Goal: Check status: Check status

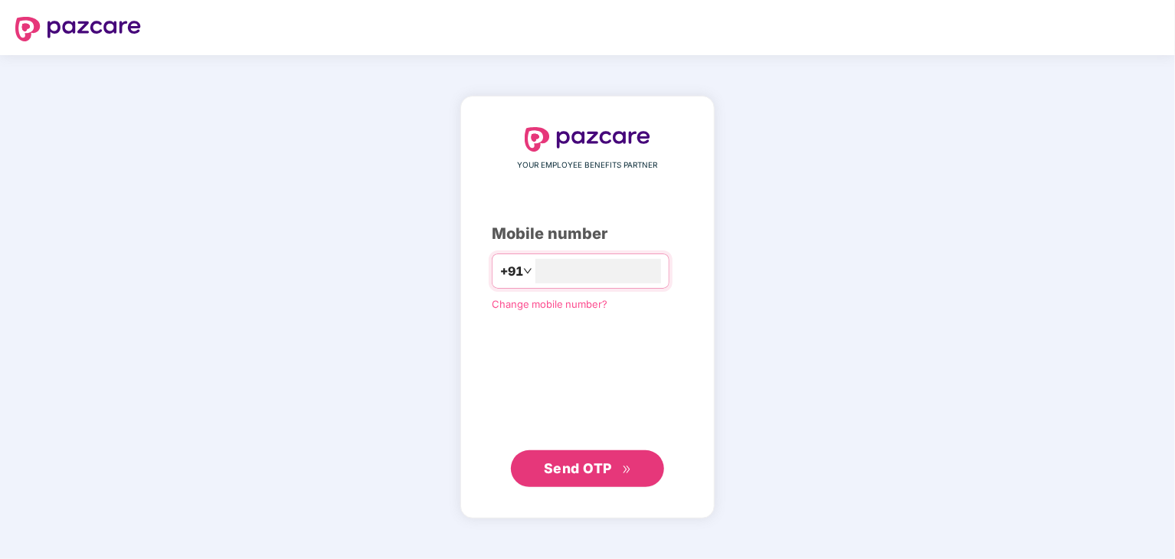
type input "**********"
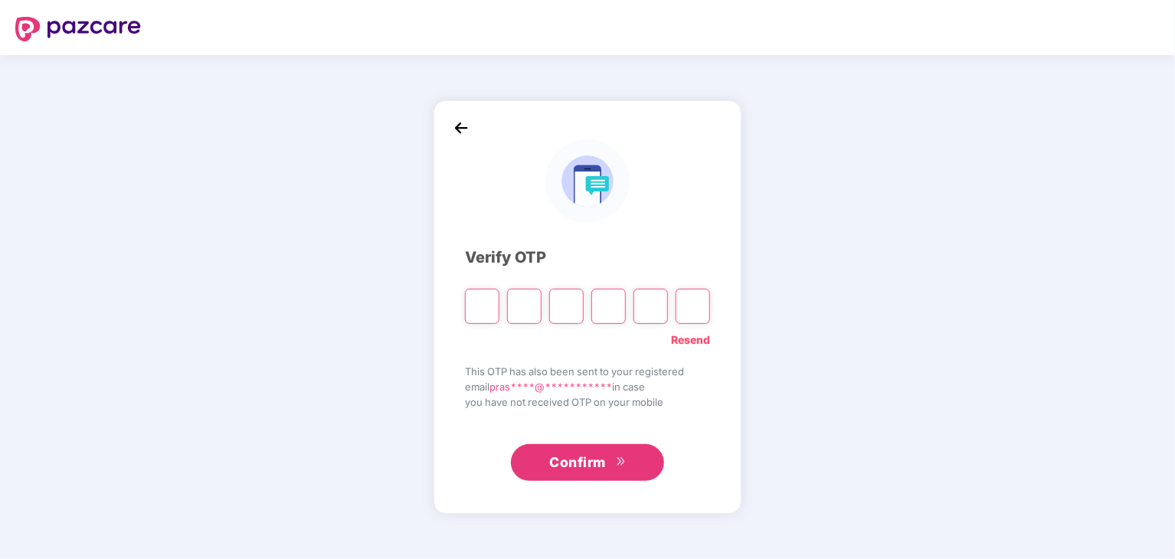
type input "*"
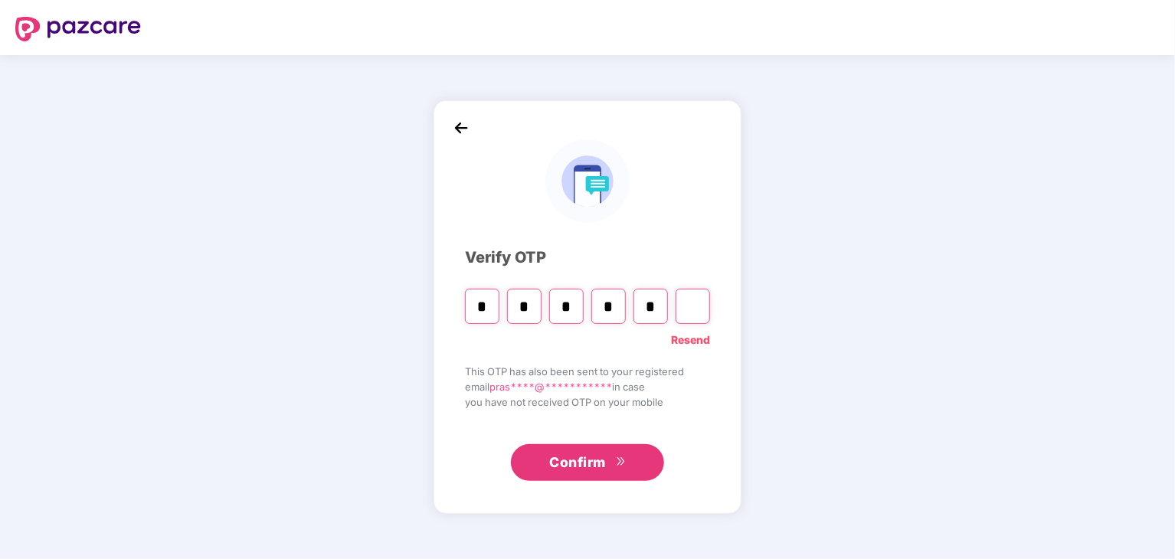
type input "*"
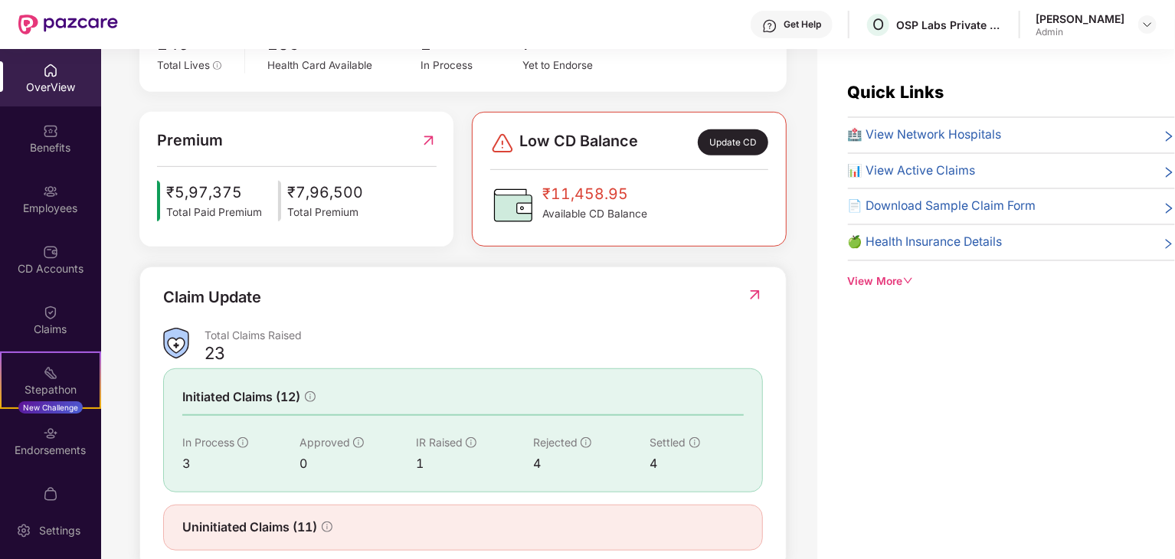
scroll to position [383, 0]
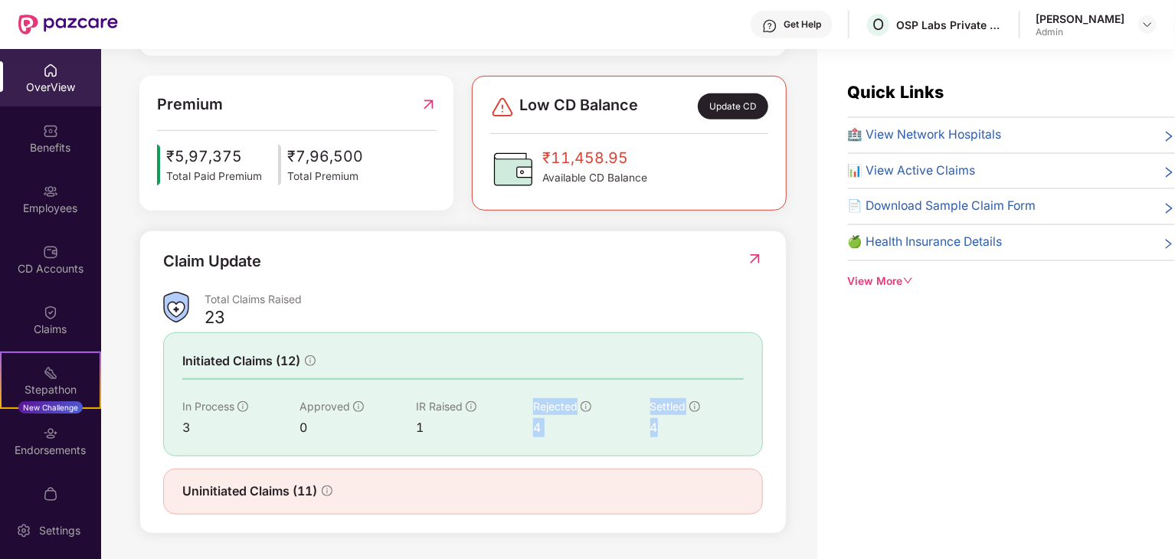
drag, startPoint x: 530, startPoint y: 425, endPoint x: 713, endPoint y: 441, distance: 183.0
click at [712, 441] on div "Initiated Claims (12) In Process 3 Approved 0 IR Raised 1 Rejected 4 Settled 4" at bounding box center [463, 395] width 600 height 124
click at [939, 442] on div "Quick Links 🏥 View Network Hospitals 📊 View Active Claims 📄 Download Sample Cla…" at bounding box center [996, 328] width 358 height 559
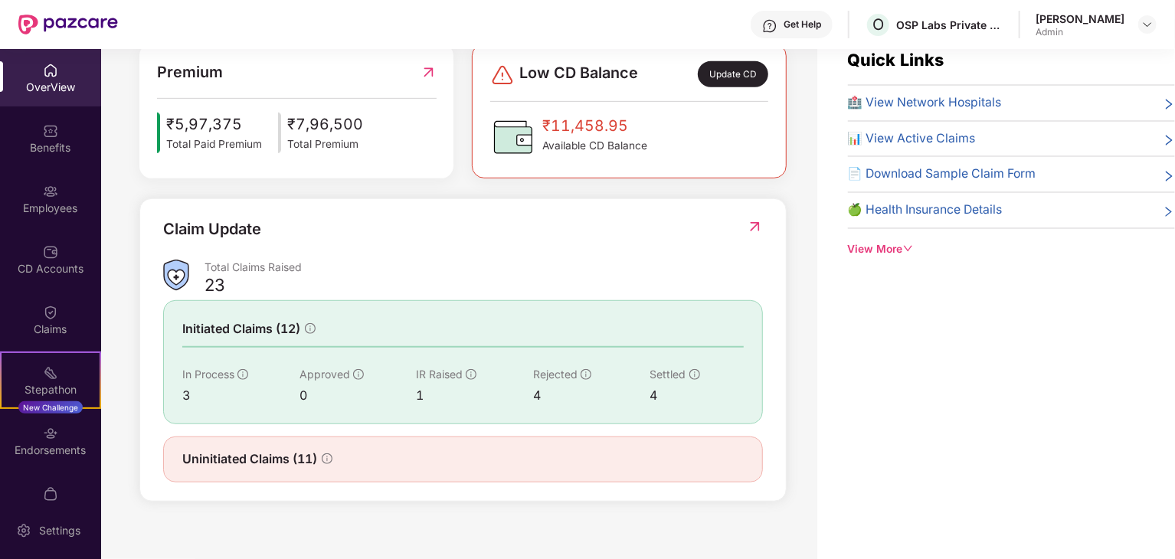
scroll to position [49, 0]
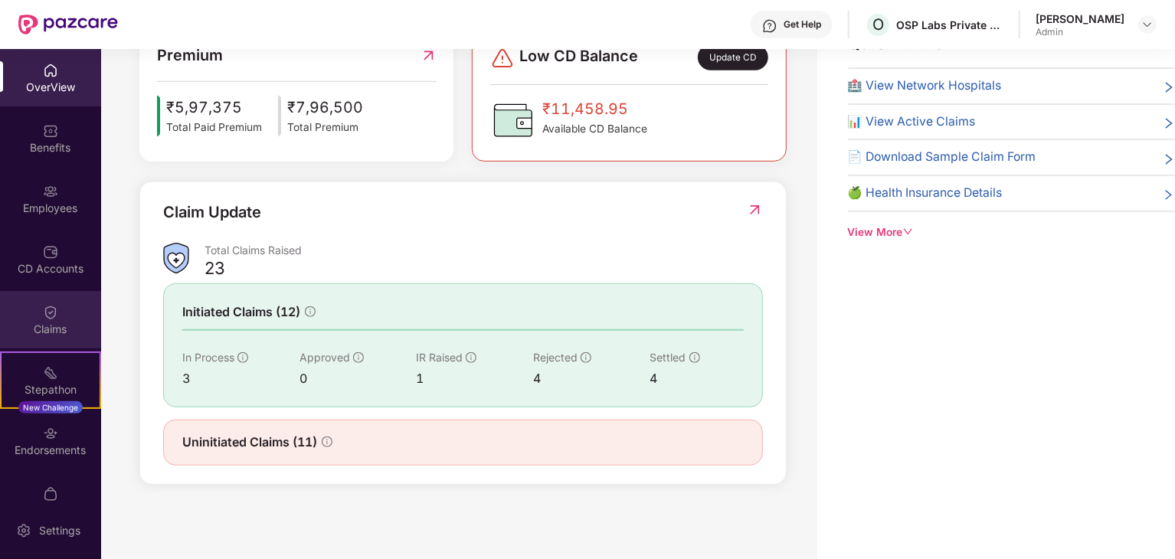
click at [50, 302] on div "Claims" at bounding box center [50, 319] width 101 height 57
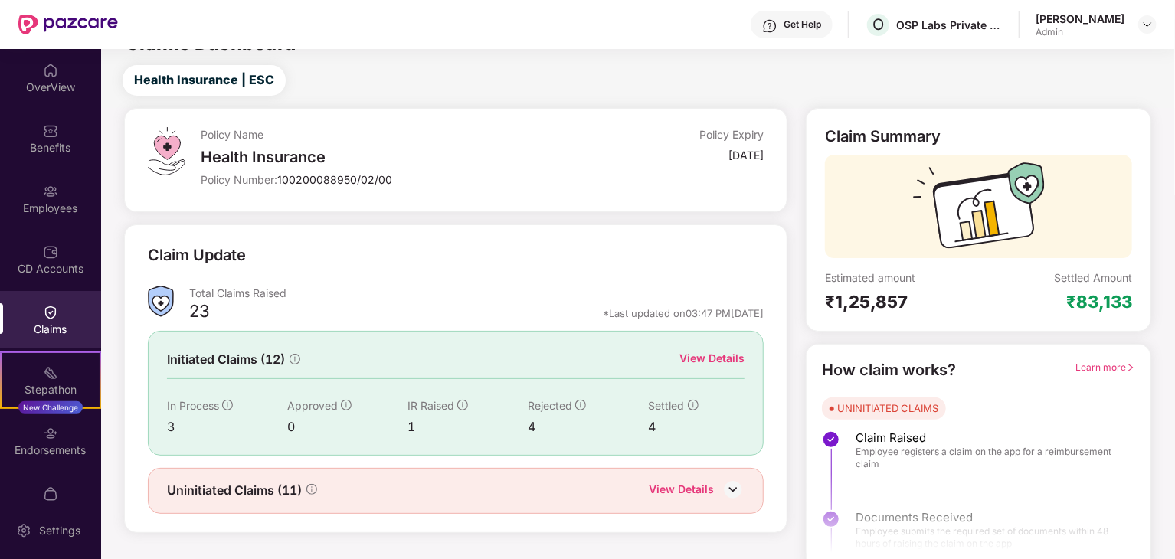
scroll to position [40, 0]
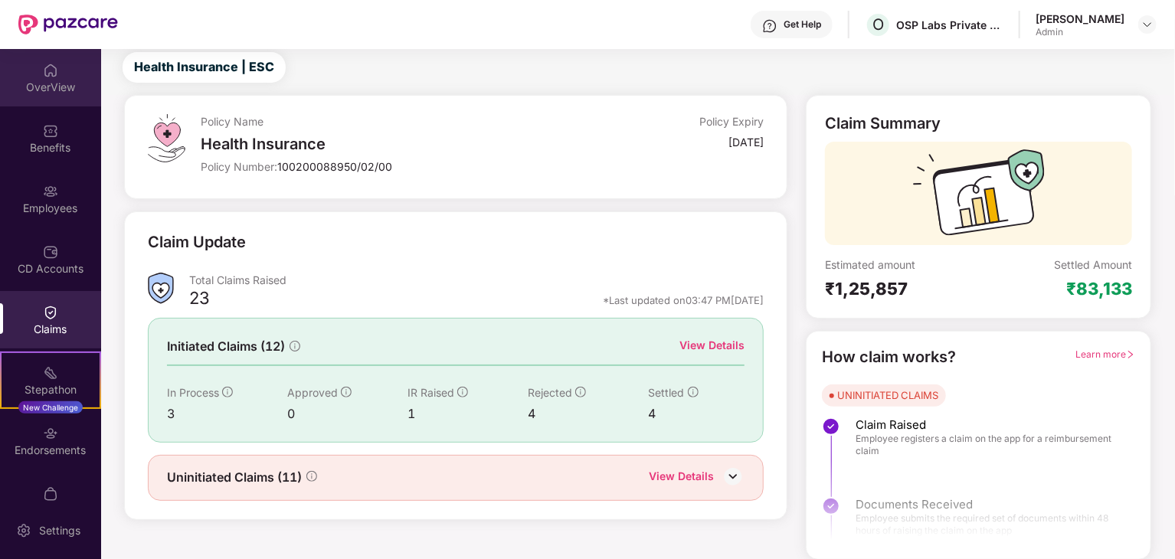
click at [67, 87] on div "OverView" at bounding box center [50, 87] width 101 height 15
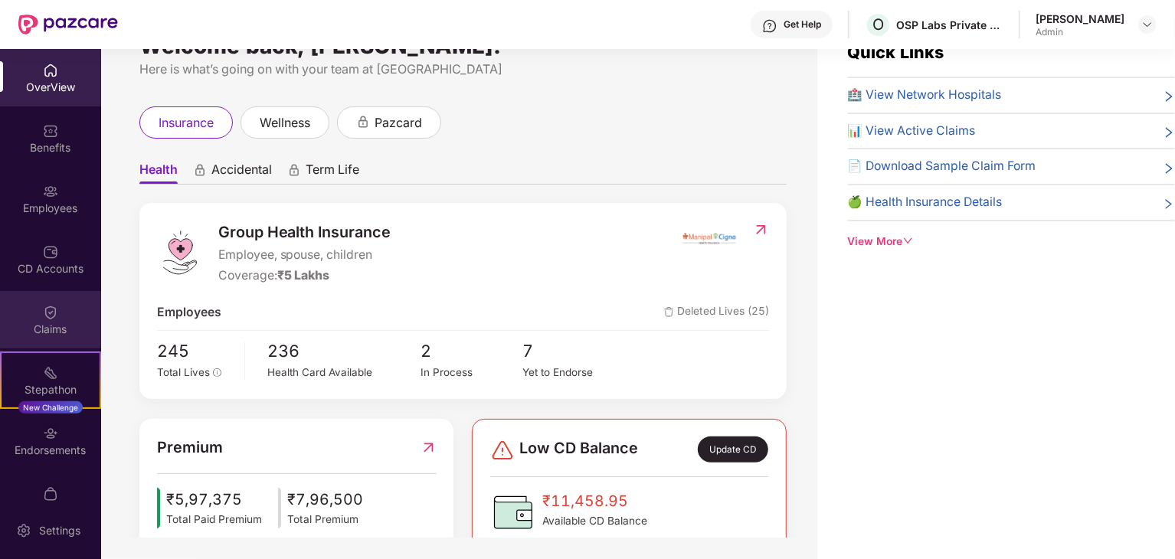
click at [15, 338] on div "Claims" at bounding box center [50, 319] width 101 height 57
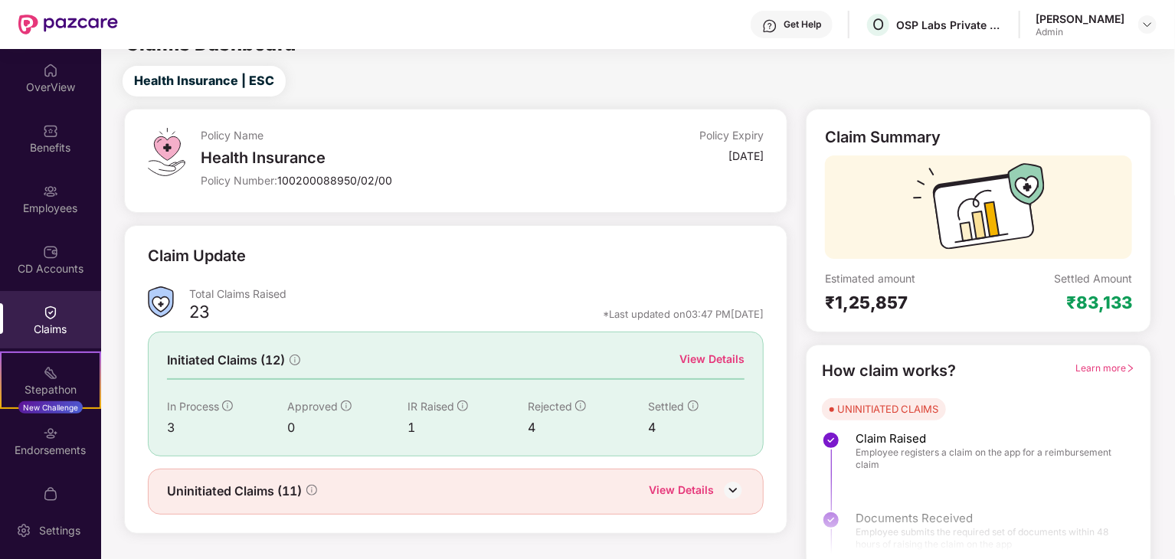
scroll to position [40, 0]
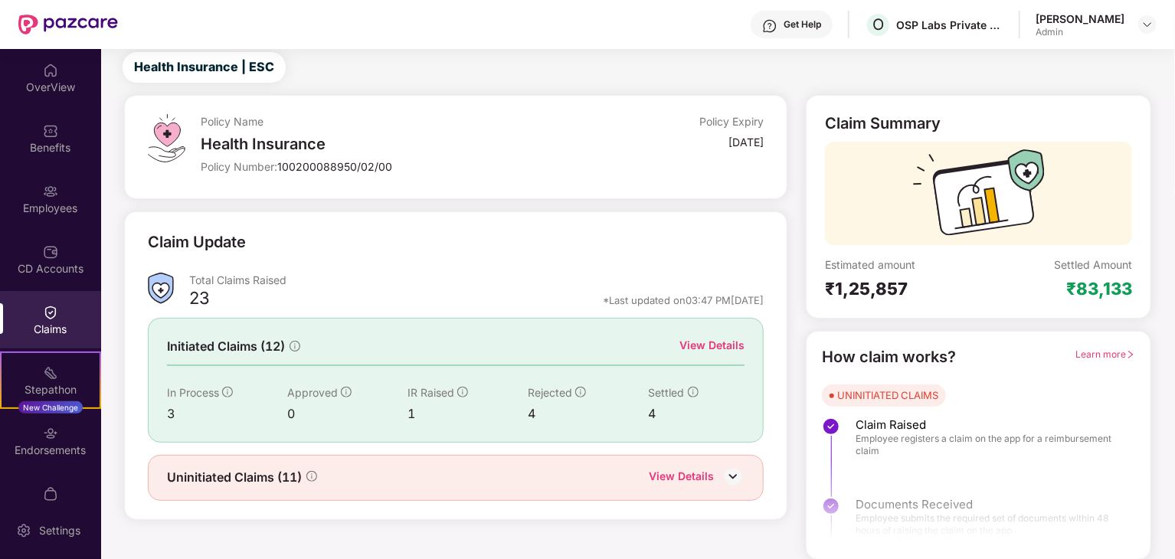
drag, startPoint x: 697, startPoint y: 141, endPoint x: 763, endPoint y: 142, distance: 65.9
click at [763, 142] on div "[DATE]" at bounding box center [693, 145] width 141 height 21
click at [763, 142] on div "[DATE]" at bounding box center [746, 142] width 35 height 15
drag, startPoint x: 702, startPoint y: 146, endPoint x: 739, endPoint y: 124, distance: 42.6
click at [776, 138] on div "Policy Name Health Insurance Policy Number: 100200088950/02/00 Policy Expiry [D…" at bounding box center [456, 147] width 664 height 104
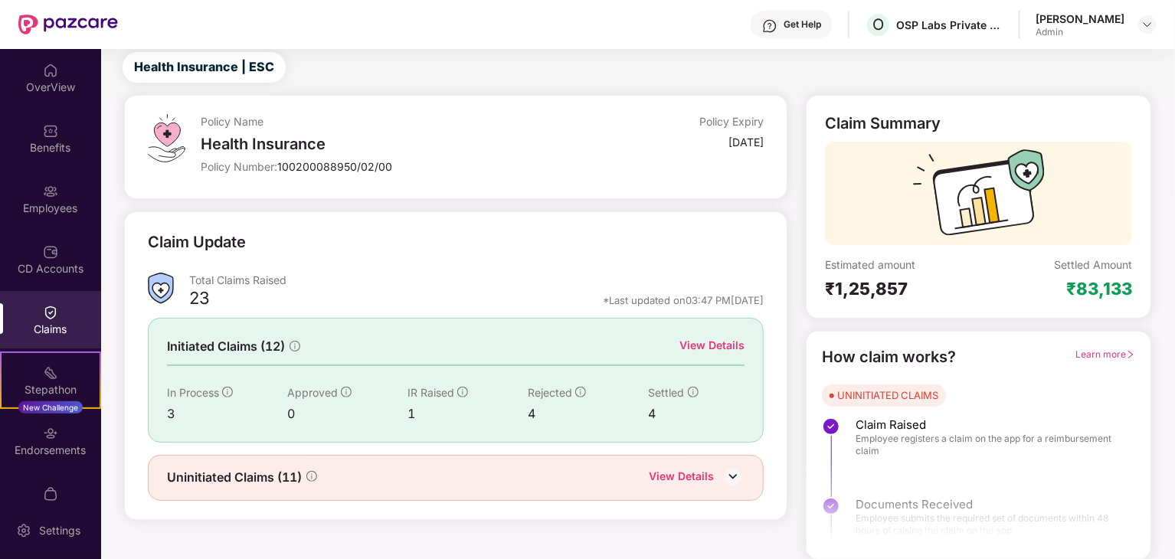
click at [696, 122] on div "Policy Expiry" at bounding box center [693, 124] width 141 height 21
drag, startPoint x: 700, startPoint y: 123, endPoint x: 765, endPoint y: 148, distance: 69.9
click at [765, 148] on div "Policy Name Health Insurance Policy Number: 100200088950/02/00 Policy Expiry [D…" at bounding box center [456, 147] width 664 height 104
drag, startPoint x: 834, startPoint y: 288, endPoint x: 907, endPoint y: 296, distance: 73.2
click at [907, 296] on div "₹1,25,857" at bounding box center [902, 288] width 154 height 21
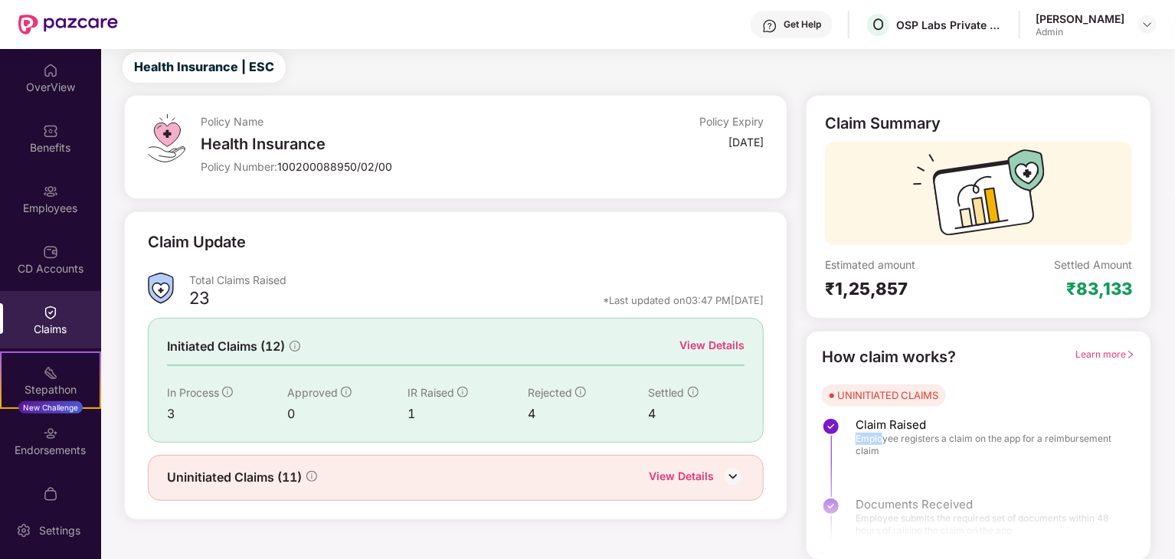
drag, startPoint x: 880, startPoint y: 431, endPoint x: 963, endPoint y: 424, distance: 83.1
click at [963, 424] on div "Claim Raised Employee registers a claim on the app for a reimbursement claim" at bounding box center [988, 438] width 264 height 40
click at [998, 433] on span "Employee registers a claim on the app for a reimbursement claim" at bounding box center [988, 445] width 264 height 25
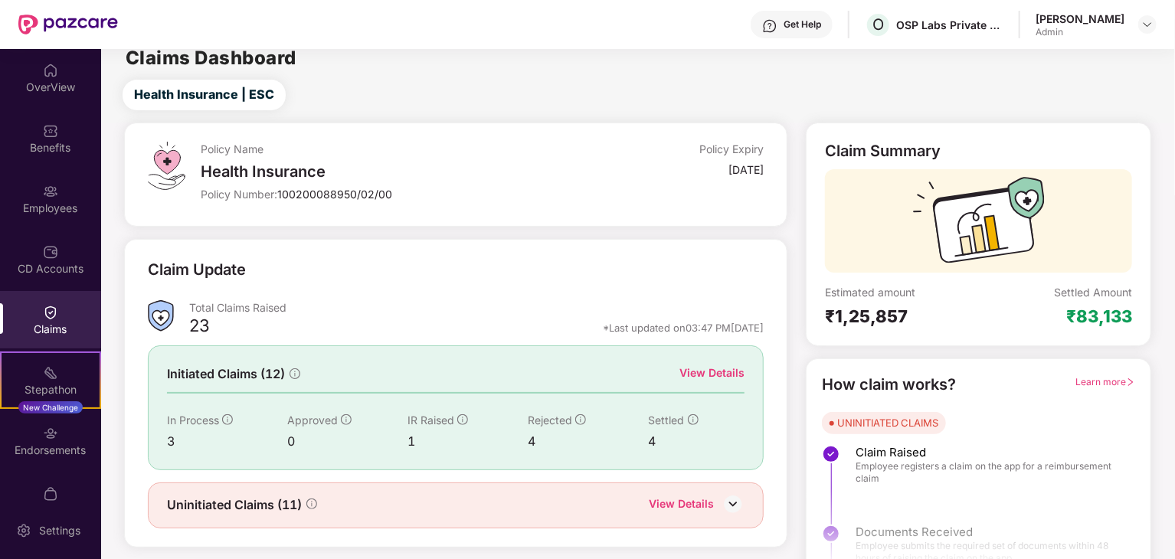
scroll to position [0, 0]
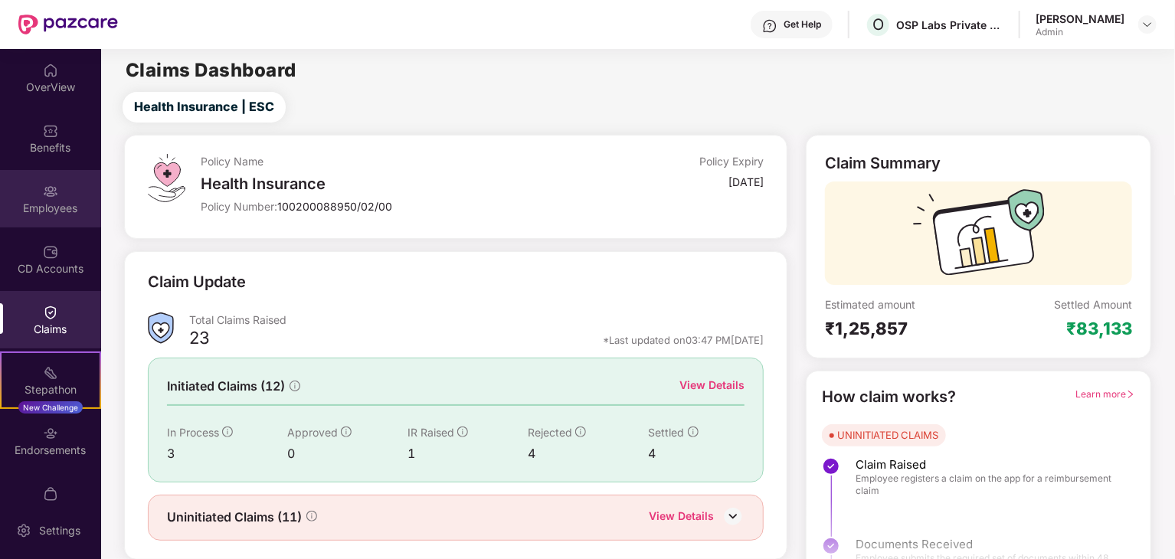
click at [44, 191] on img at bounding box center [50, 191] width 15 height 15
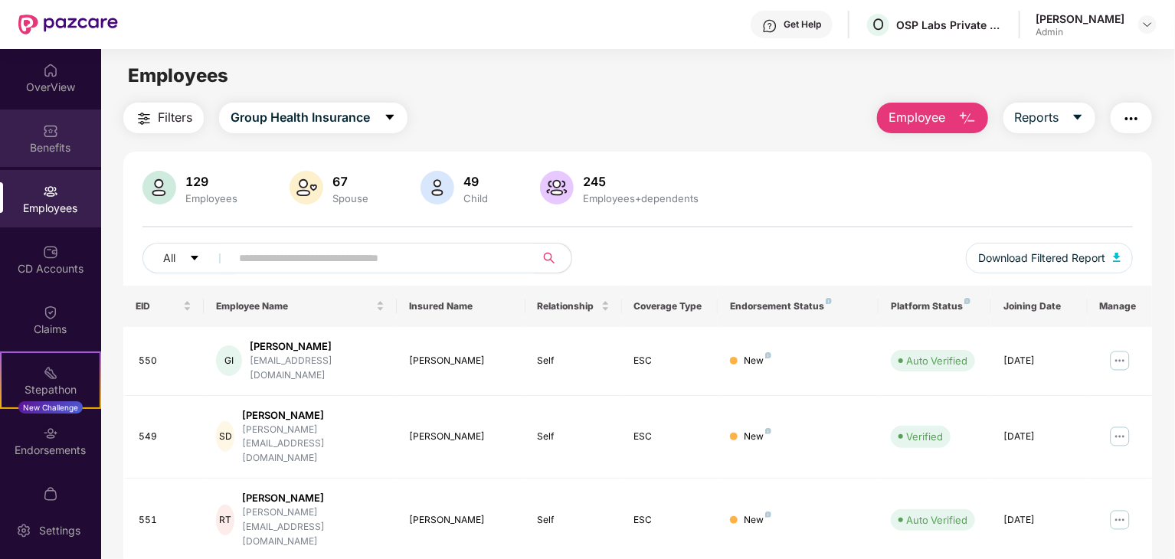
click at [49, 143] on div "Benefits" at bounding box center [50, 147] width 101 height 15
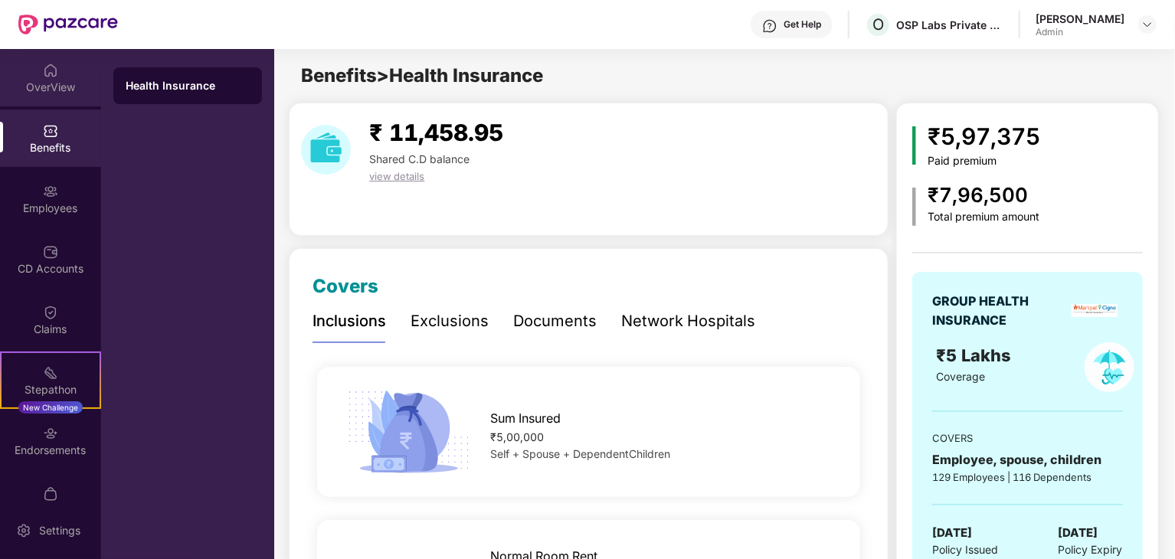
click at [38, 87] on div "OverView" at bounding box center [50, 87] width 101 height 15
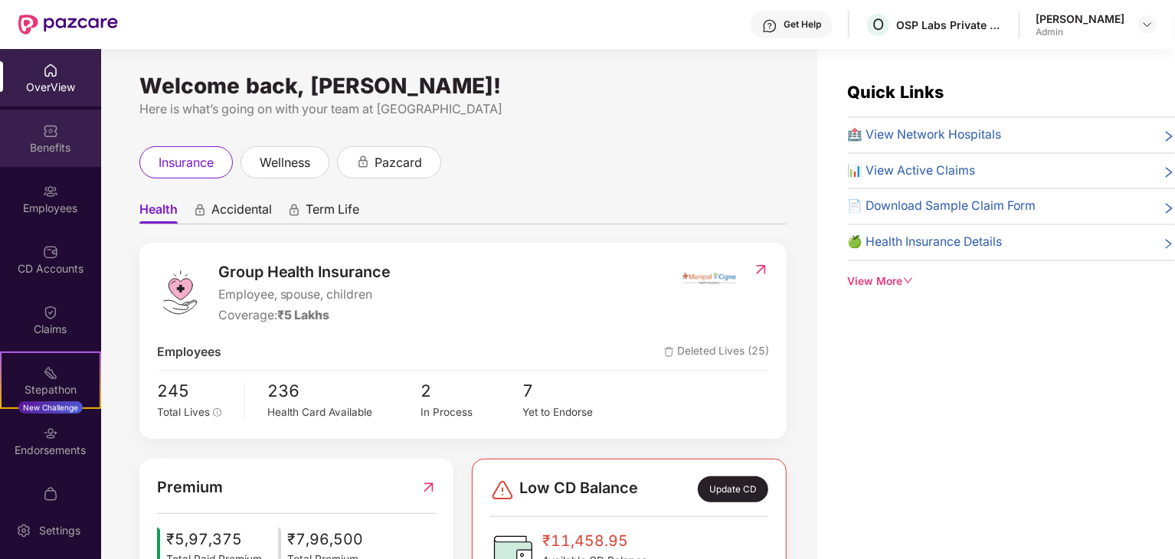
click at [40, 142] on div "Benefits" at bounding box center [50, 147] width 101 height 15
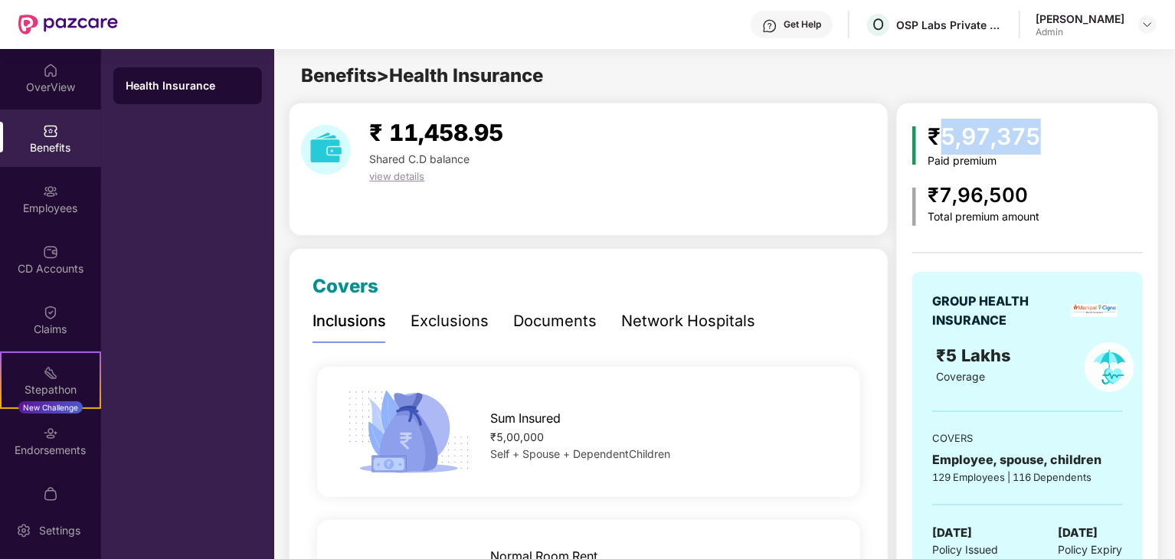
drag, startPoint x: 941, startPoint y: 129, endPoint x: 1063, endPoint y: 139, distance: 123.0
click at [1063, 139] on div "₹5,97,375 Paid premium" at bounding box center [1027, 143] width 230 height 49
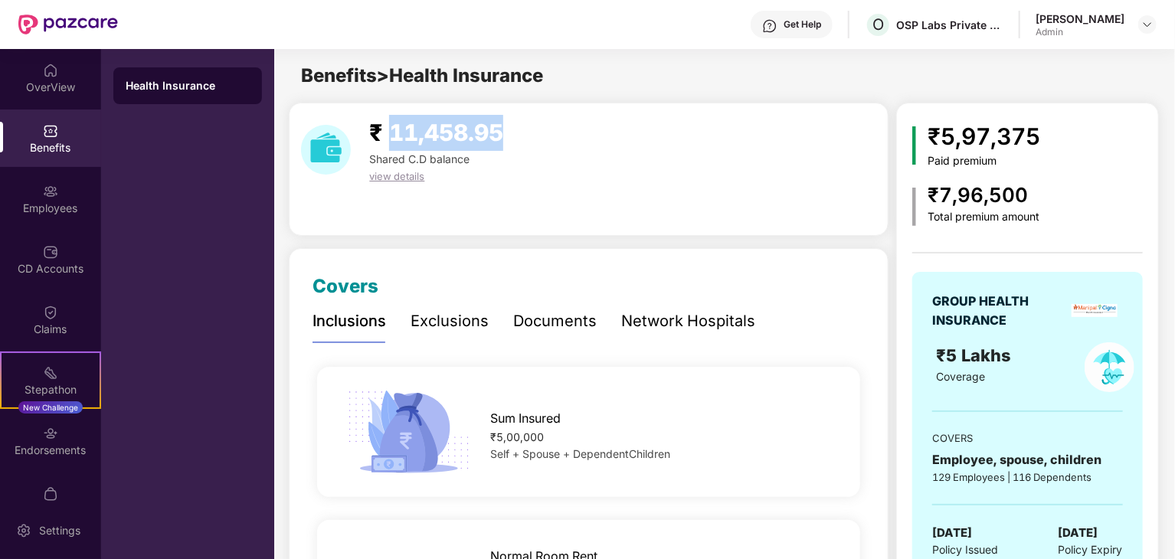
drag, startPoint x: 389, startPoint y: 129, endPoint x: 545, endPoint y: 129, distance: 155.5
click at [545, 129] on div "₹ 11,458.95 Shared C.D balance view details" at bounding box center [589, 150] width 588 height 70
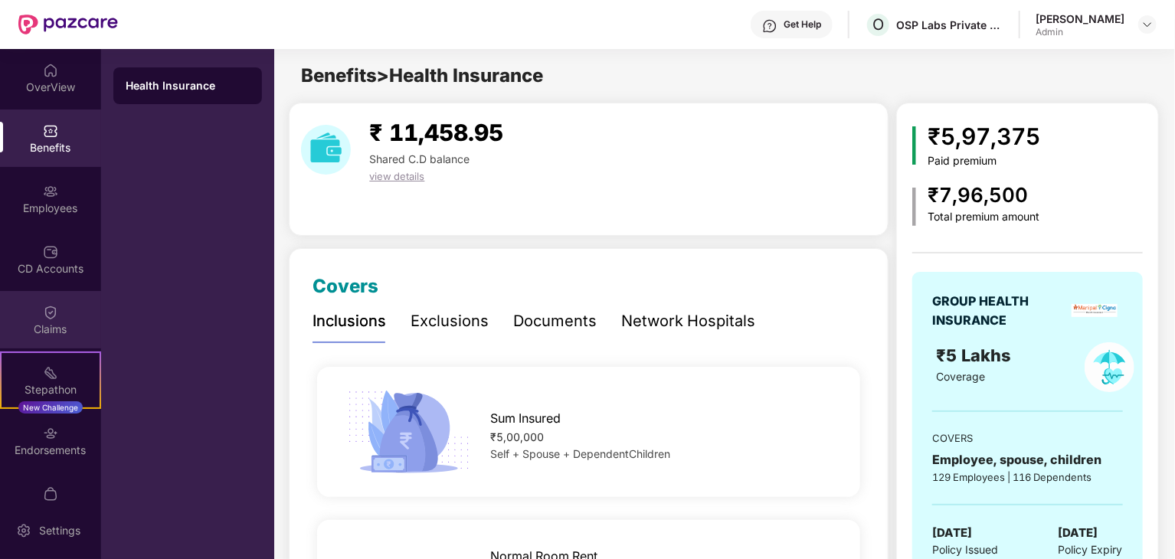
click at [35, 323] on div "Claims" at bounding box center [50, 329] width 101 height 15
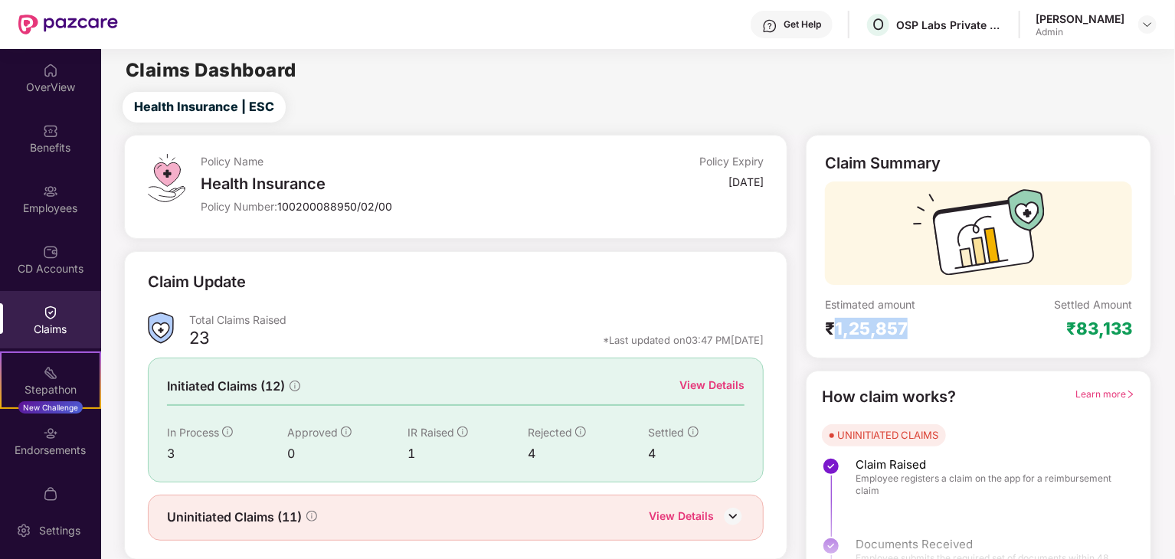
drag, startPoint x: 838, startPoint y: 330, endPoint x: 942, endPoint y: 338, distance: 103.7
click at [942, 338] on div "₹1,25,857" at bounding box center [902, 328] width 154 height 21
click at [953, 366] on div "Claim Summary Estimated amount ₹1,25,857 Settled Amount ₹83,133 How claim works…" at bounding box center [979, 367] width 364 height 465
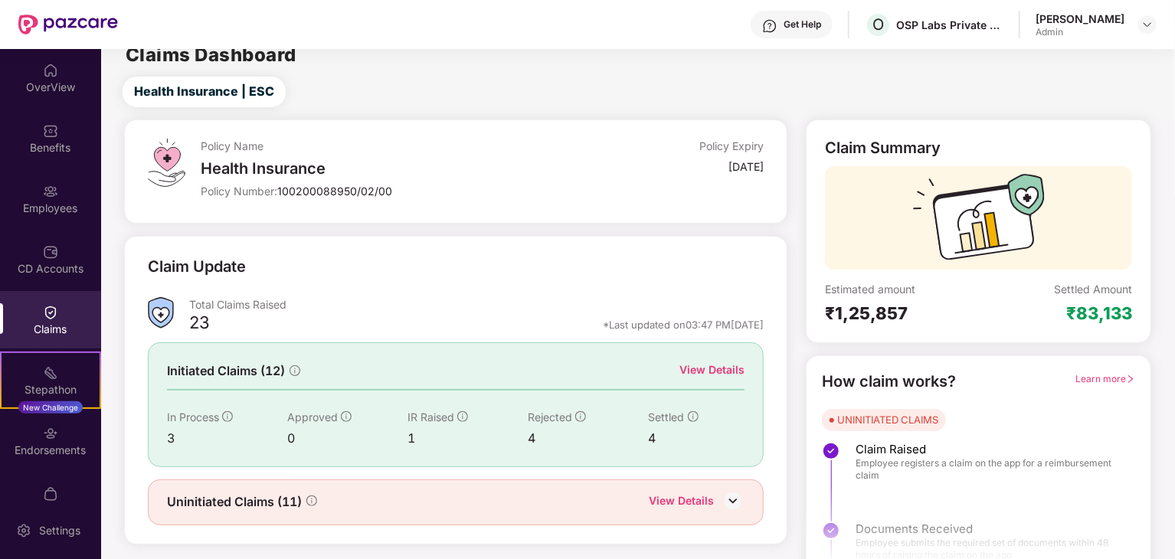
scroll to position [40, 0]
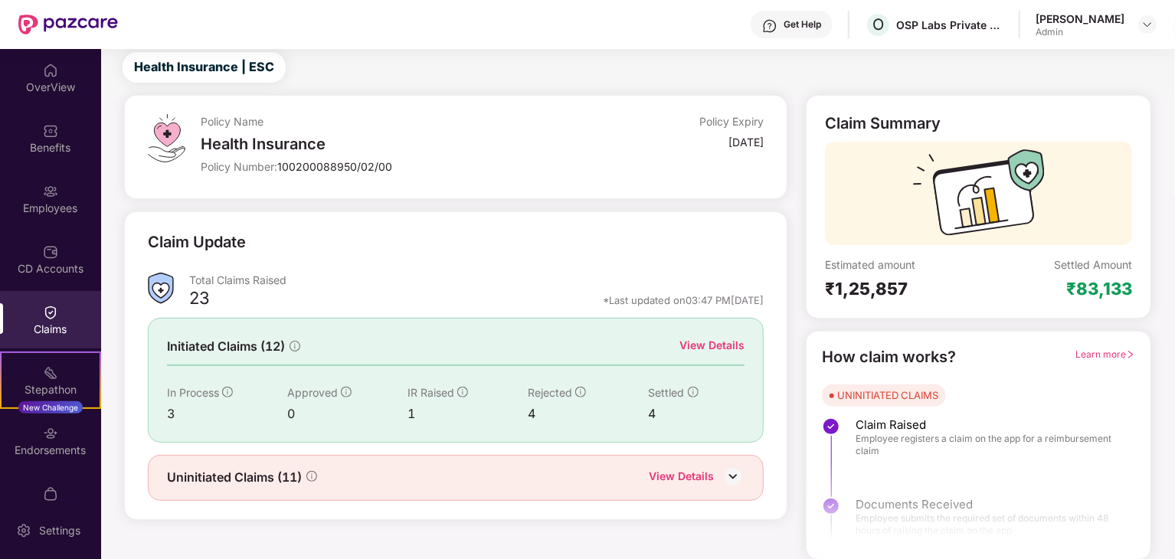
click at [713, 339] on div "View Details" at bounding box center [712, 345] width 65 height 17
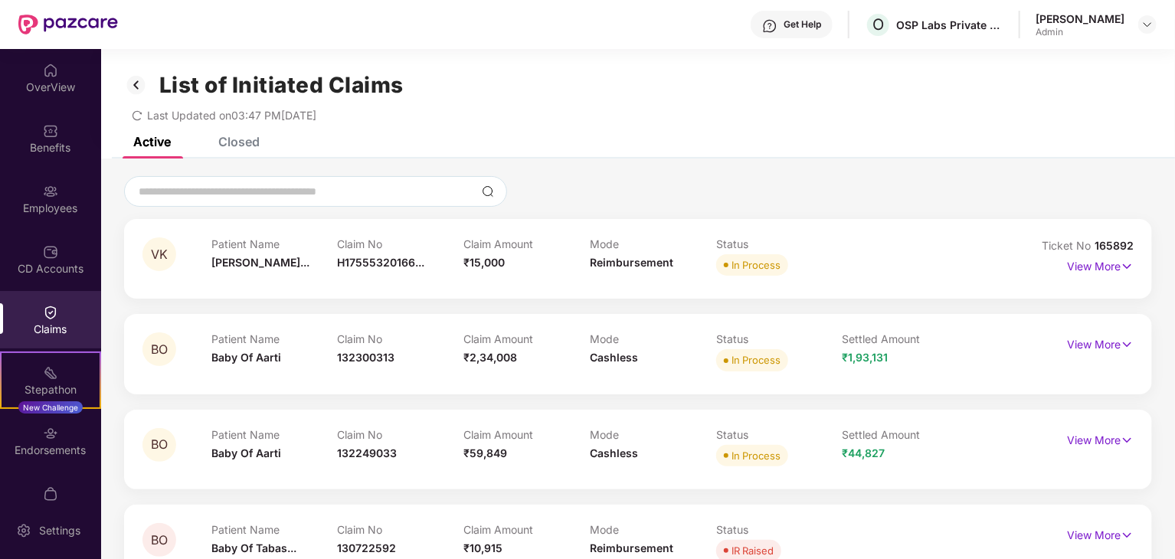
scroll to position [0, 0]
click at [241, 142] on div "Closed" at bounding box center [238, 141] width 41 height 15
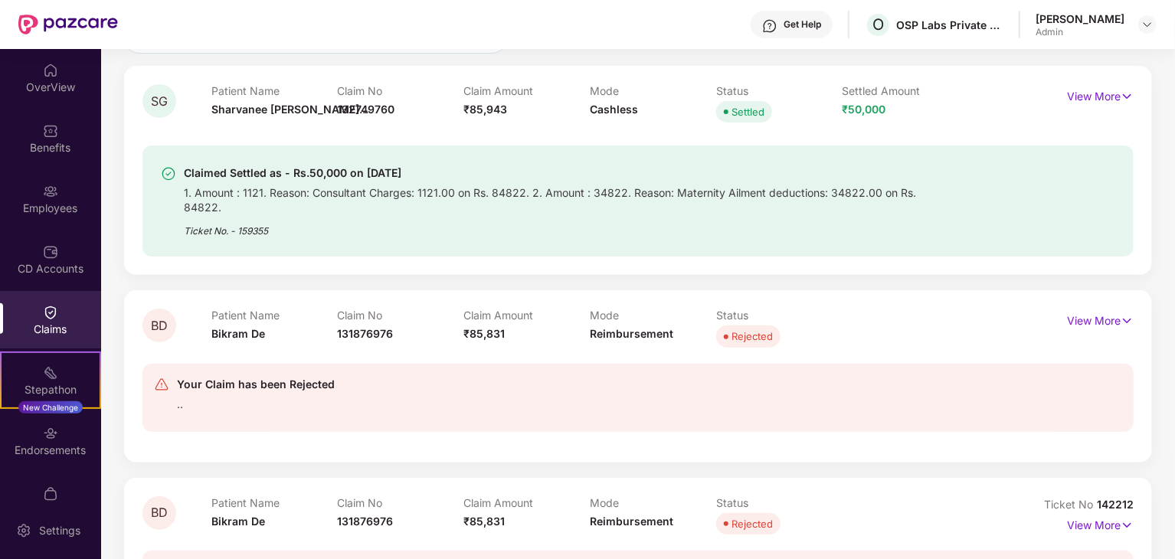
scroll to position [77, 0]
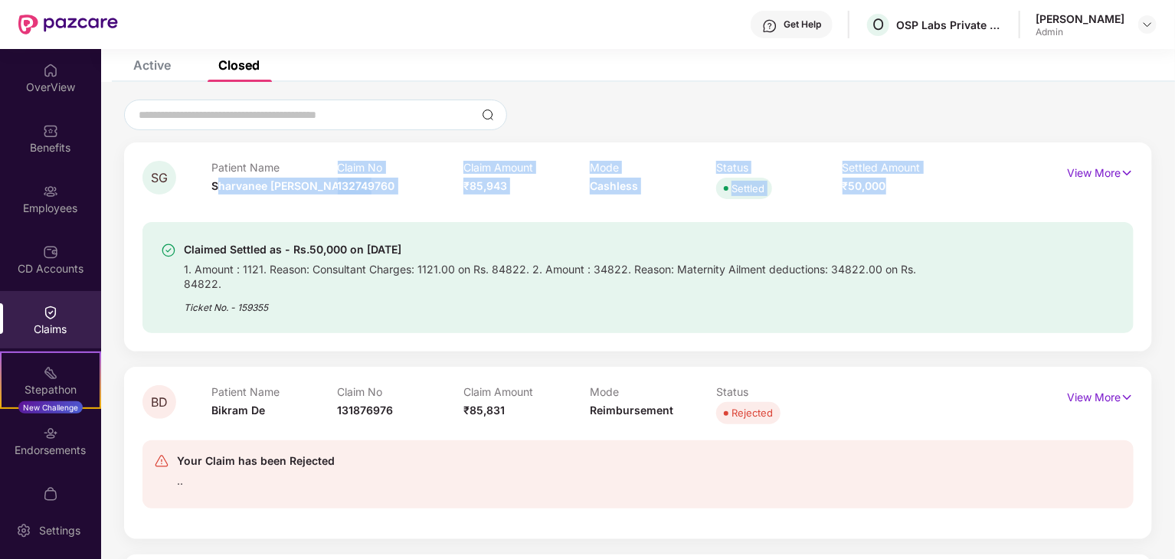
drag, startPoint x: 216, startPoint y: 188, endPoint x: 928, endPoint y: 188, distance: 711.7
click at [928, 188] on div "Patient Name [PERSON_NAME]... Claim No 132749760 Claim Amount ₹85,943 Mode Cash…" at bounding box center [589, 182] width 757 height 42
click at [942, 193] on div "Settled Amount ₹50,000" at bounding box center [906, 182] width 126 height 42
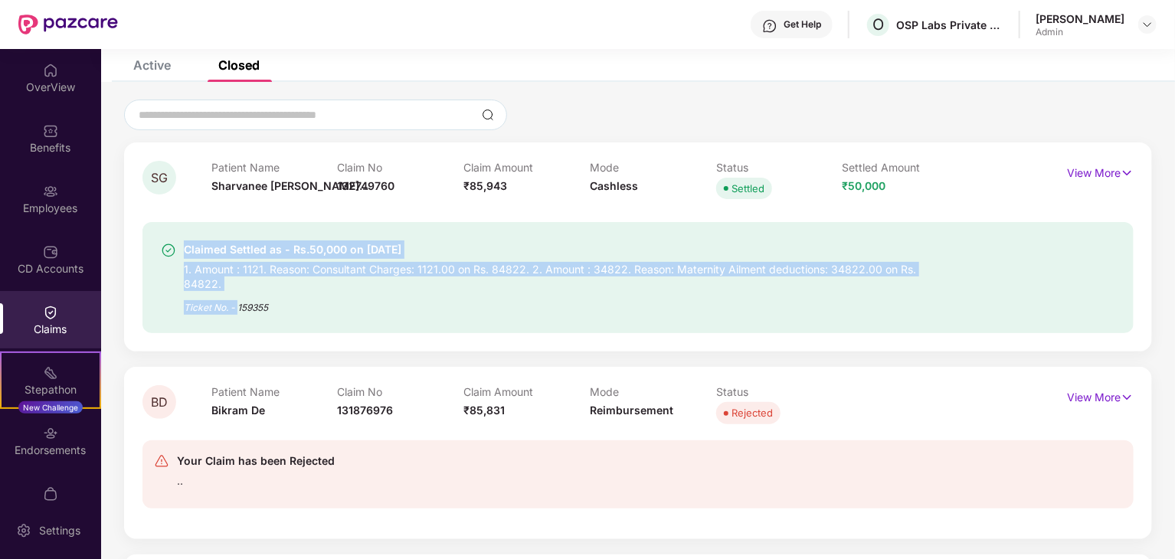
drag, startPoint x: 182, startPoint y: 253, endPoint x: 256, endPoint y: 288, distance: 81.6
click at [244, 283] on div "Claimed Settled as - Rs.50,000 on [DATE] 1. Amount : 1121. Reason: Consultant C…" at bounding box center [558, 278] width 795 height 74
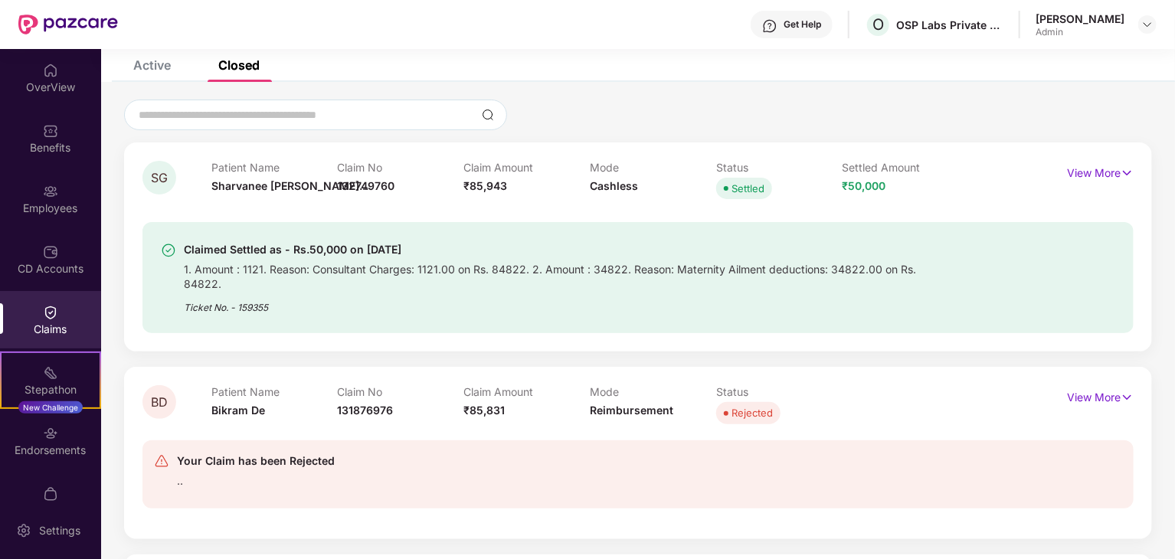
click at [290, 292] on div "Ticket No. - 159355" at bounding box center [570, 303] width 772 height 24
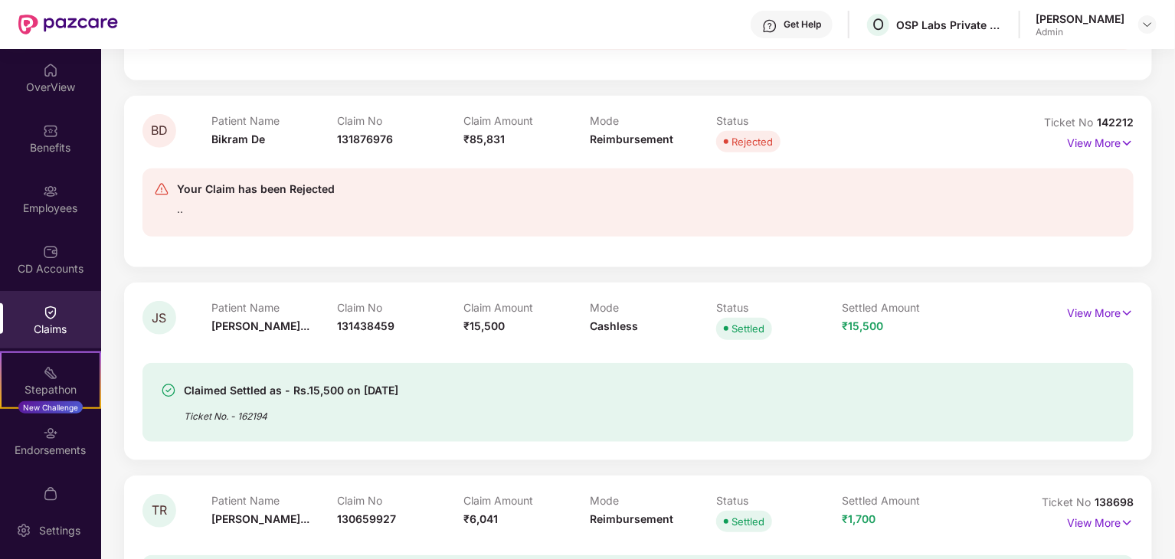
scroll to position [536, 0]
click at [1078, 301] on p "View More" at bounding box center [1100, 310] width 67 height 21
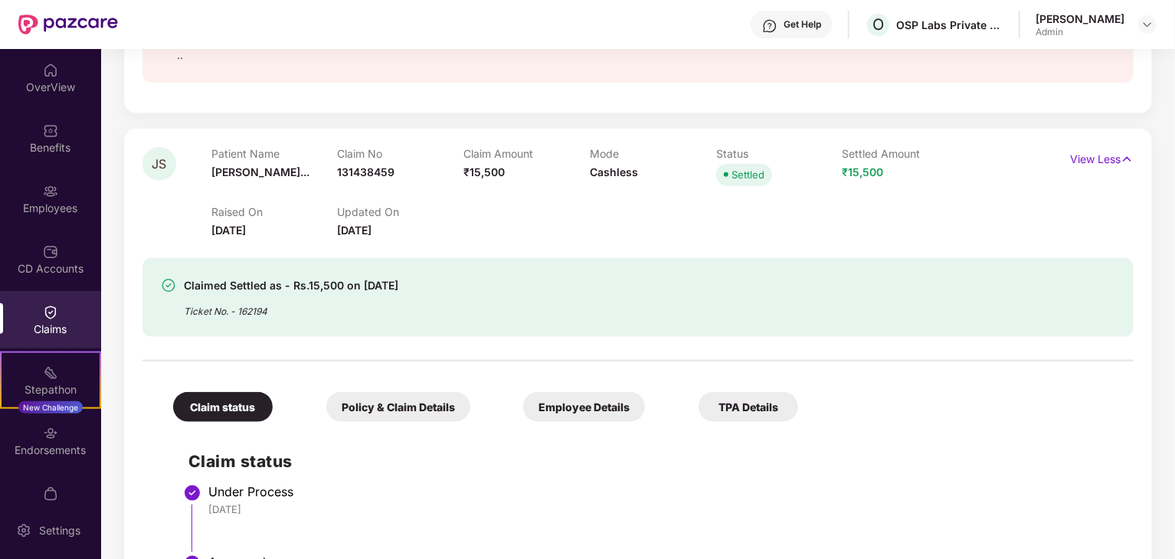
scroll to position [460, 0]
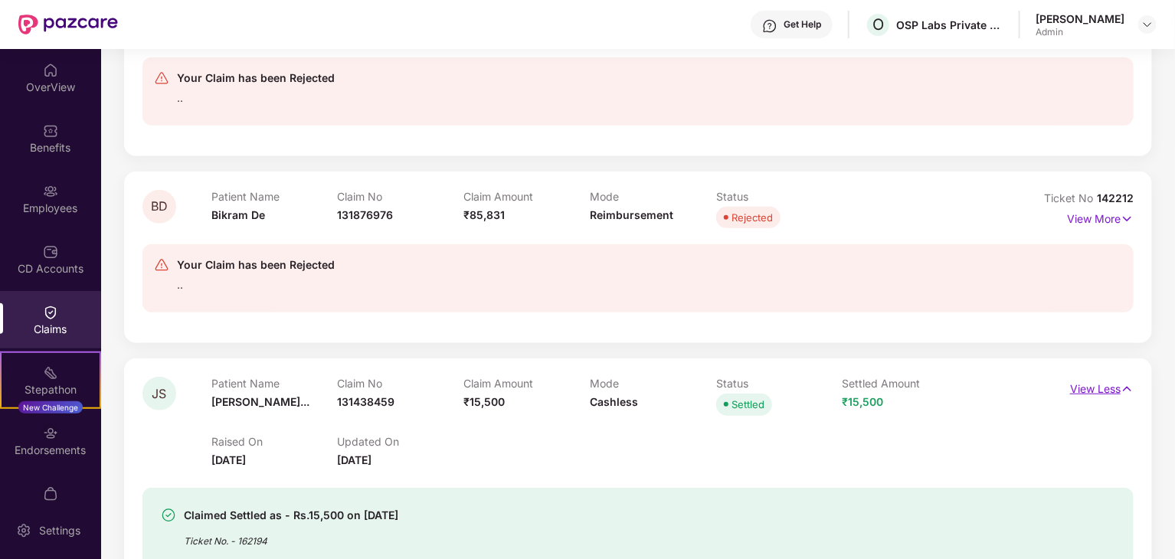
click at [1082, 377] on p "View Less" at bounding box center [1102, 387] width 64 height 21
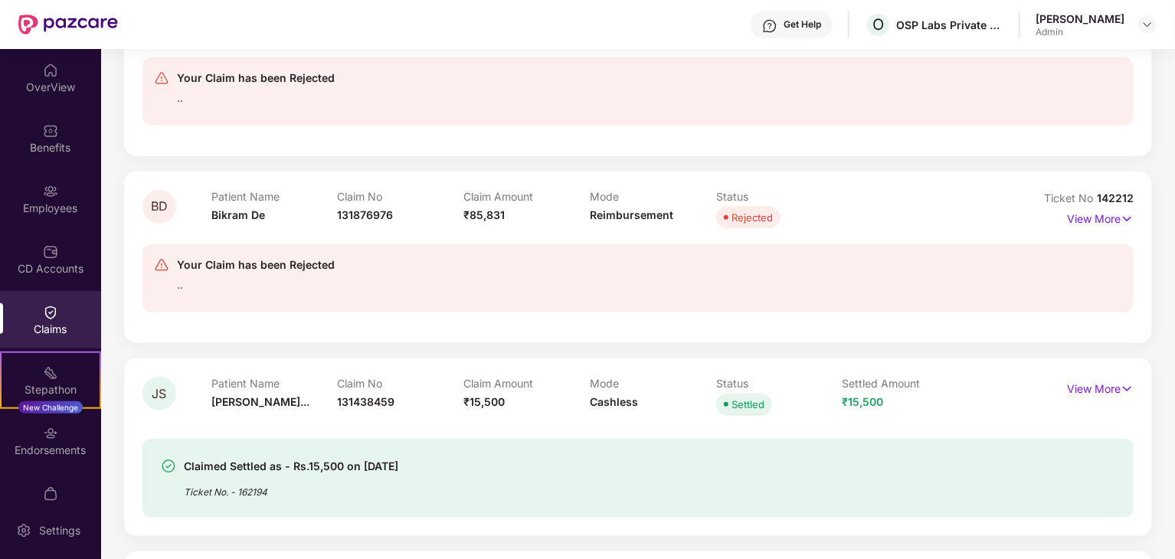
scroll to position [690, 0]
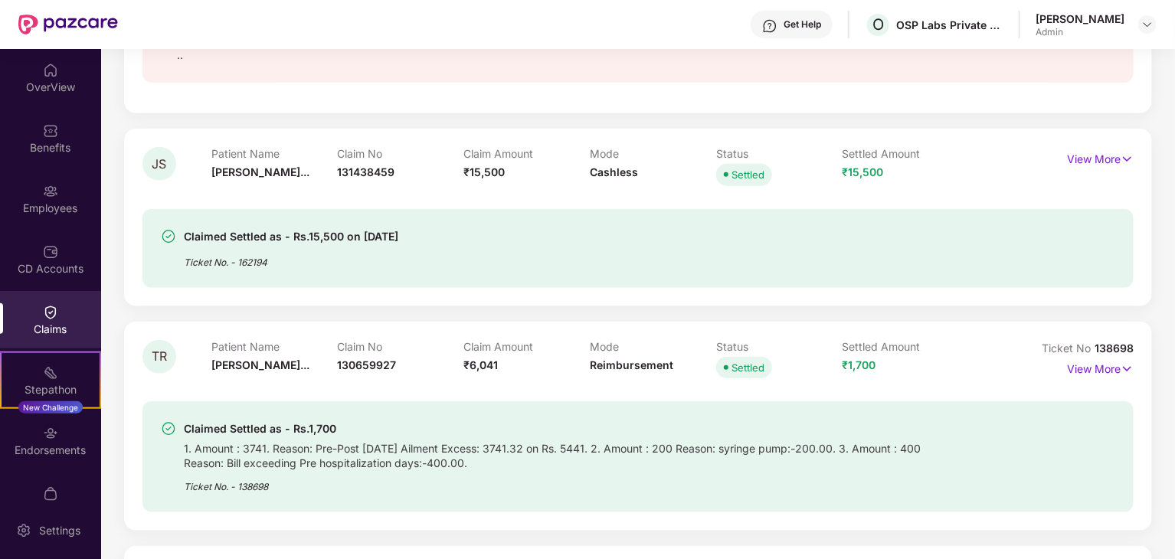
click at [234, 246] on div "Ticket No. - 162194" at bounding box center [291, 258] width 215 height 24
click at [274, 209] on div "Claimed Settled as - Rs.15,500 on [DATE] Ticket No. - 162194" at bounding box center [638, 248] width 991 height 79
click at [385, 149] on div "Claim No 131438459" at bounding box center [401, 168] width 126 height 42
click at [470, 147] on div "Claim Amount ₹15,500" at bounding box center [527, 168] width 126 height 42
click at [633, 147] on div "Mode Cashless" at bounding box center [653, 168] width 126 height 42
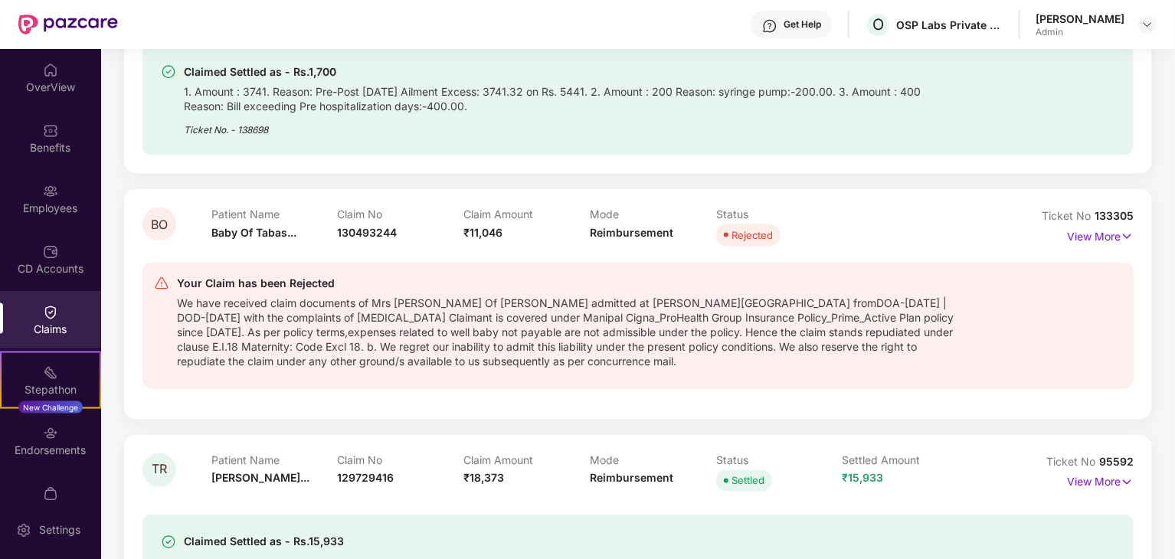
scroll to position [1073, 0]
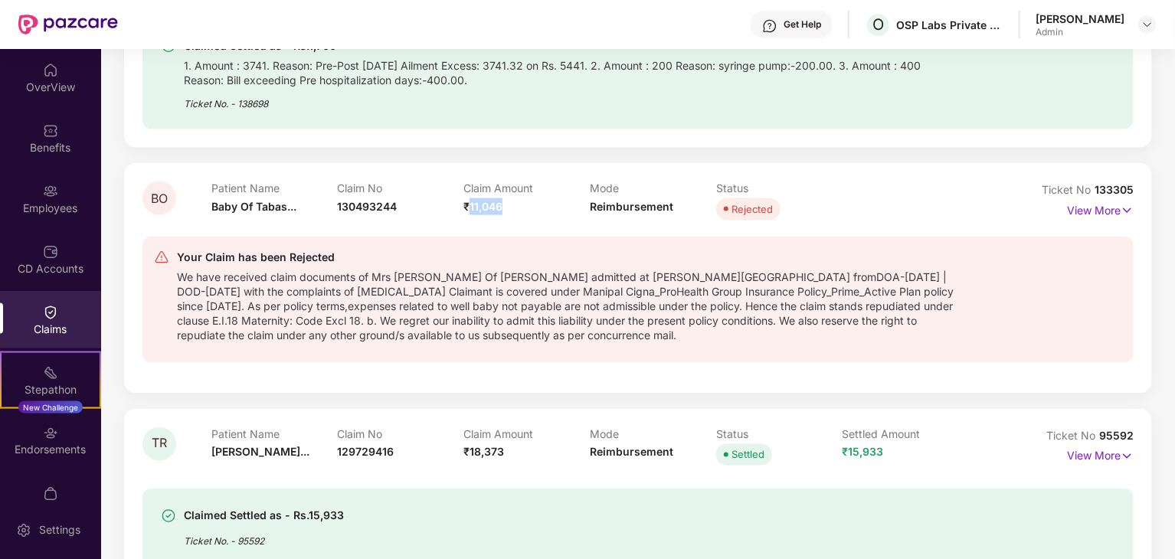
drag, startPoint x: 470, startPoint y: 194, endPoint x: 568, endPoint y: 199, distance: 97.4
click at [568, 199] on div "Claim Amount ₹11,046" at bounding box center [527, 203] width 126 height 42
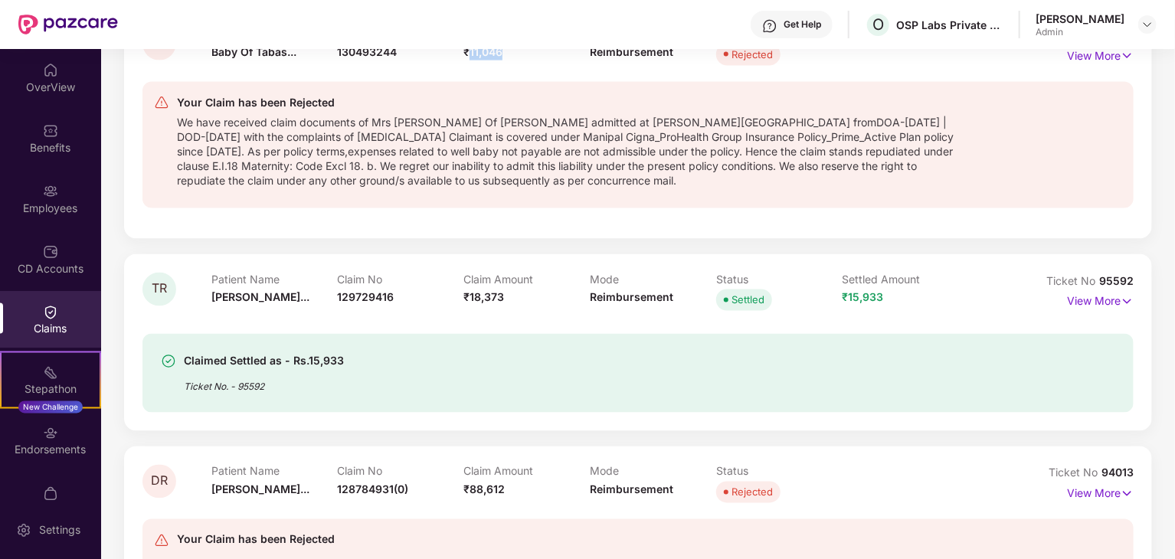
scroll to position [1284, 0]
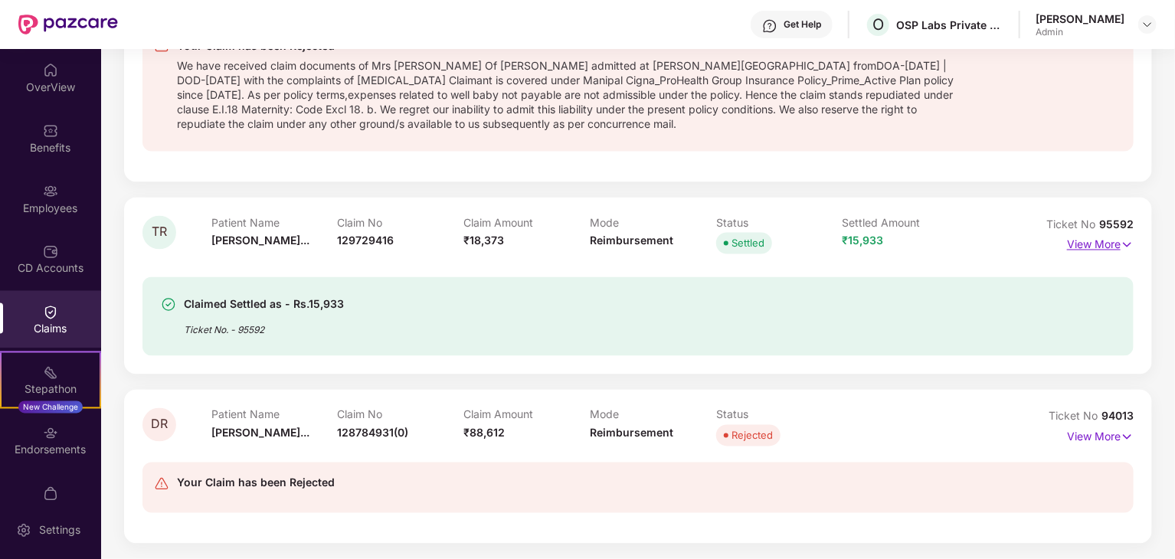
click at [1082, 241] on p "View More" at bounding box center [1100, 243] width 67 height 21
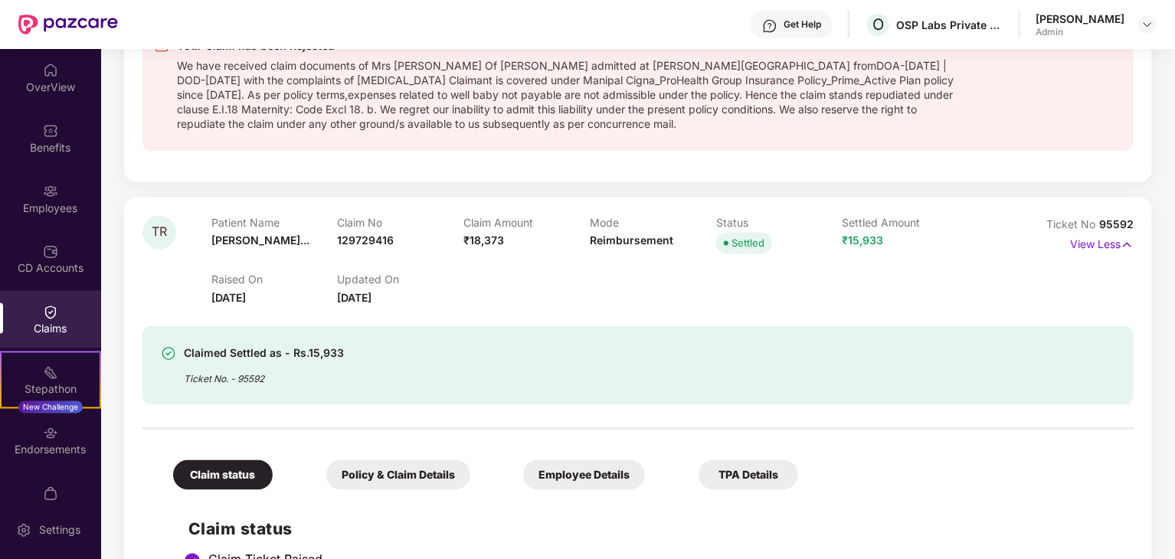
click at [273, 346] on div "Claimed Settled as - Rs.15,933" at bounding box center [264, 354] width 160 height 18
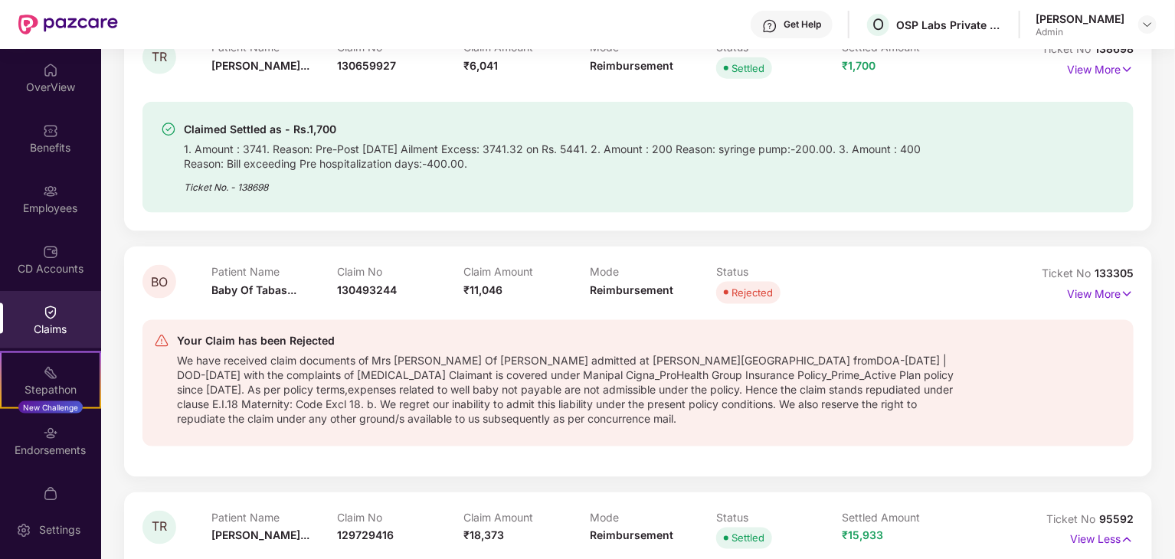
scroll to position [1054, 0]
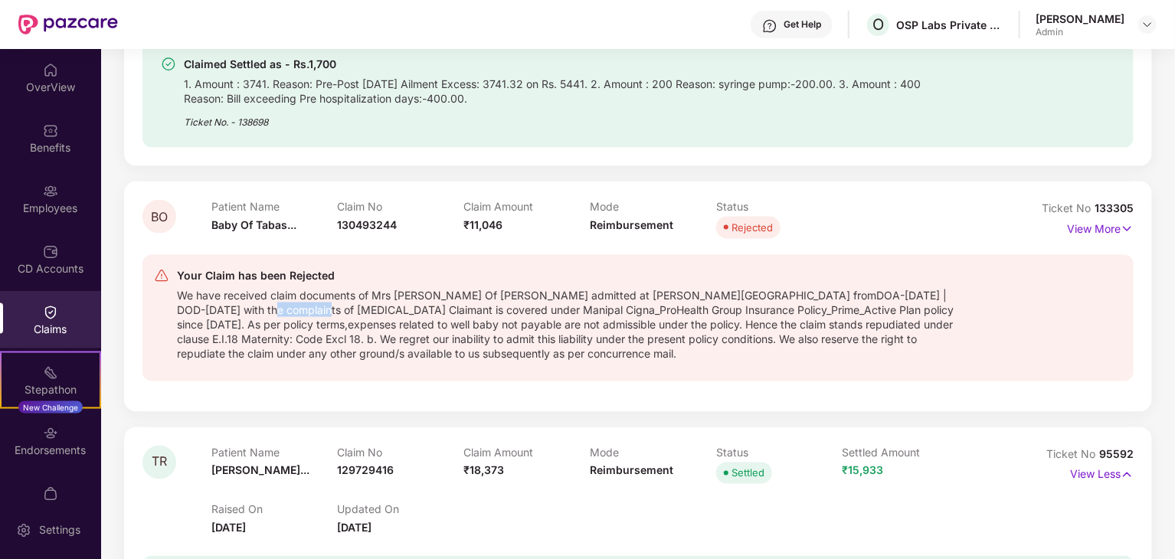
drag, startPoint x: 233, startPoint y: 292, endPoint x: 294, endPoint y: 291, distance: 61.3
click at [294, 291] on div "We have received claim documents of Mrs [PERSON_NAME] Of [PERSON_NAME] admitted…" at bounding box center [569, 323] width 784 height 76
drag, startPoint x: 336, startPoint y: 289, endPoint x: 460, endPoint y: 289, distance: 123.3
click at [423, 289] on div "We have received claim documents of Mrs [PERSON_NAME] Of [PERSON_NAME] admitted…" at bounding box center [569, 323] width 784 height 76
drag, startPoint x: 469, startPoint y: 289, endPoint x: 506, endPoint y: 289, distance: 36.8
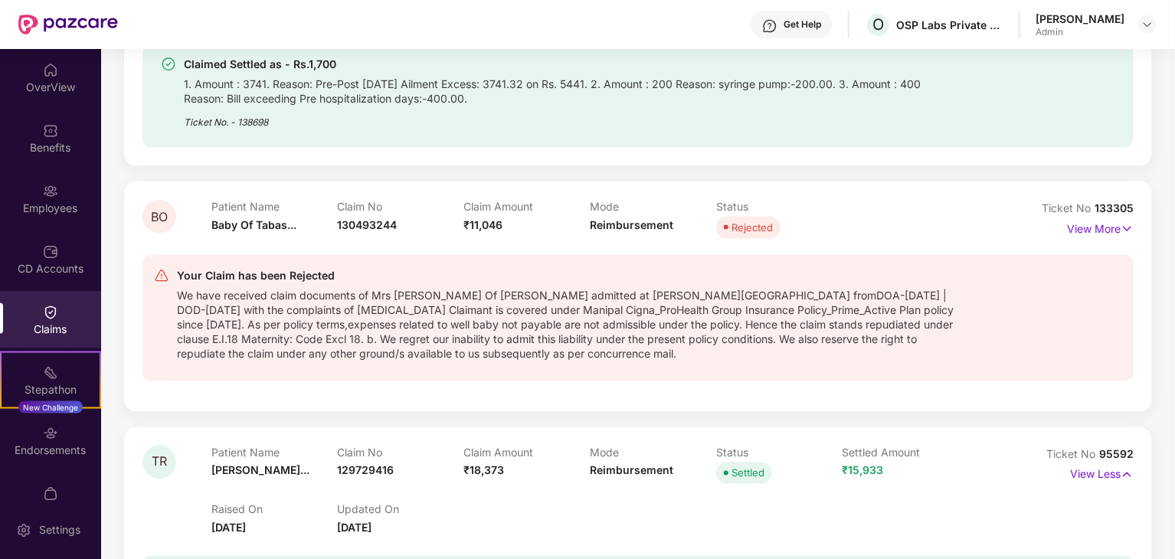
click at [470, 288] on div "We have received claim documents of Mrs [PERSON_NAME] Of [PERSON_NAME] admitted…" at bounding box center [569, 323] width 784 height 76
click at [508, 289] on div "We have received claim documents of Mrs [PERSON_NAME] Of [PERSON_NAME] admitted…" at bounding box center [569, 323] width 784 height 76
click at [552, 296] on div "We have received claim documents of Mrs [PERSON_NAME] Of [PERSON_NAME] admitted…" at bounding box center [569, 323] width 784 height 76
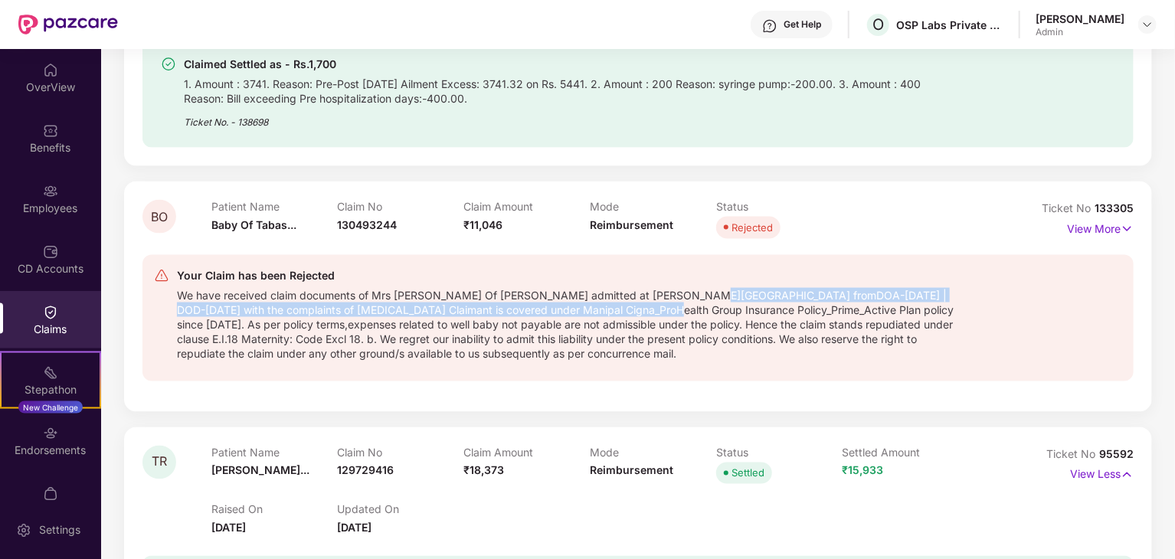
drag, startPoint x: 627, startPoint y: 293, endPoint x: 702, endPoint y: 285, distance: 74.7
click at [702, 285] on div "We have received claim documents of Mrs [PERSON_NAME] Of [PERSON_NAME] admitted…" at bounding box center [569, 323] width 784 height 76
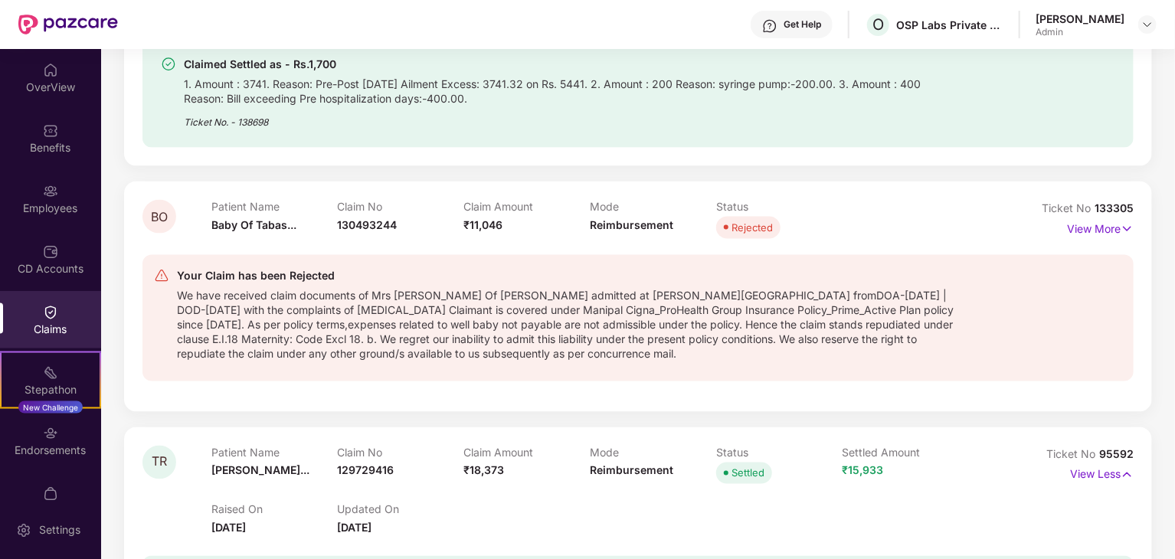
drag, startPoint x: 724, startPoint y: 291, endPoint x: 755, endPoint y: 295, distance: 31.6
click at [725, 291] on div "We have received claim documents of Mrs [PERSON_NAME] Of [PERSON_NAME] admitted…" at bounding box center [569, 323] width 784 height 76
drag, startPoint x: 482, startPoint y: 309, endPoint x: 621, endPoint y: 309, distance: 138.7
click at [621, 309] on div "We have received claim documents of Mrs [PERSON_NAME] Of [PERSON_NAME] admitted…" at bounding box center [569, 323] width 784 height 76
click at [632, 308] on div "We have received claim documents of Mrs [PERSON_NAME] Of [PERSON_NAME] admitted…" at bounding box center [569, 323] width 784 height 76
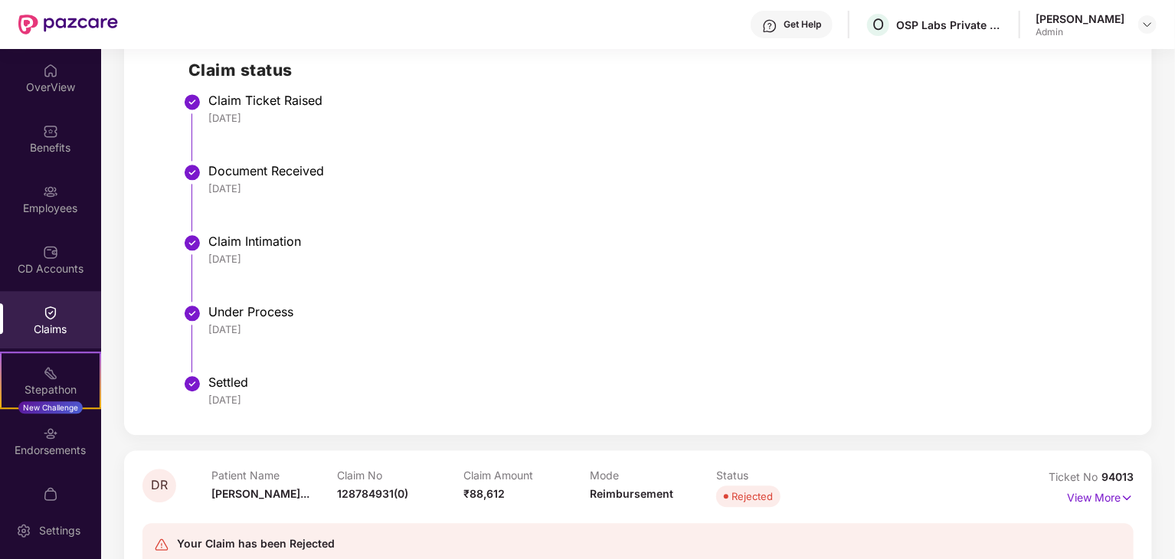
scroll to position [1514, 0]
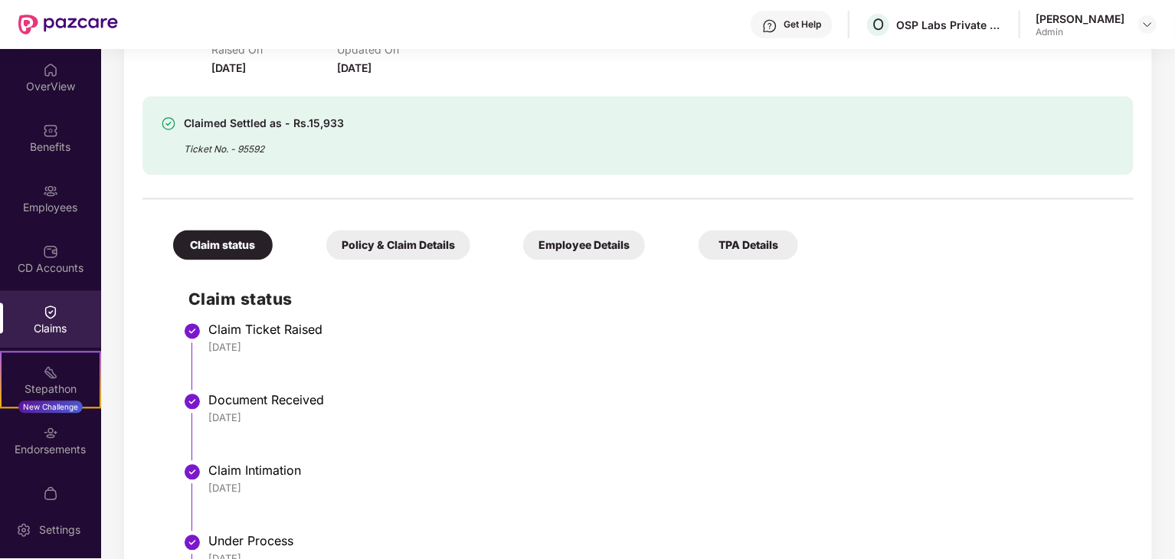
click at [383, 249] on div "Policy & Claim Details" at bounding box center [398, 246] width 144 height 30
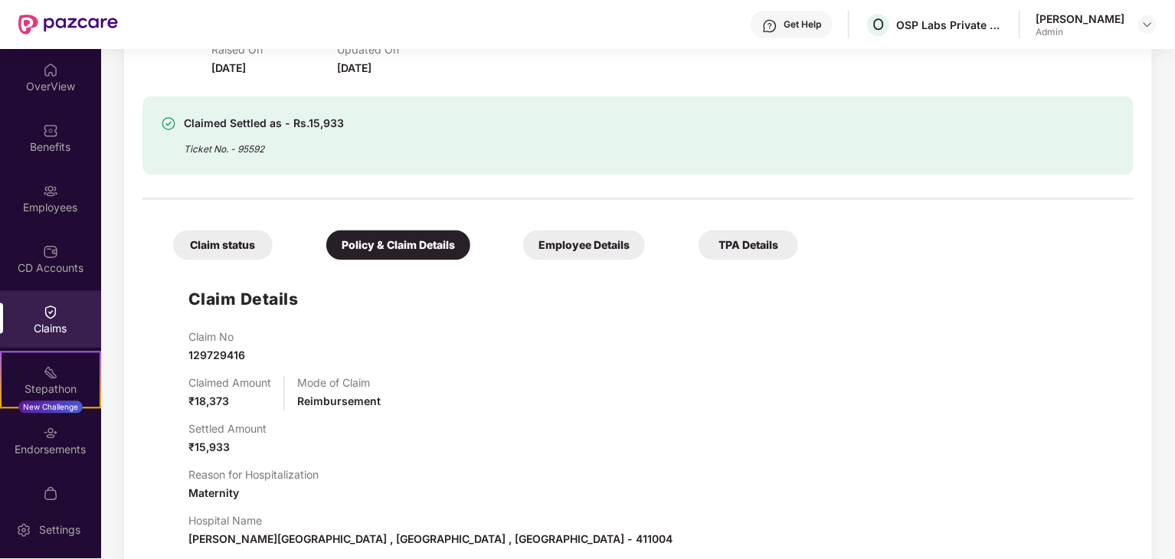
click at [210, 249] on div "Claim status" at bounding box center [223, 246] width 100 height 30
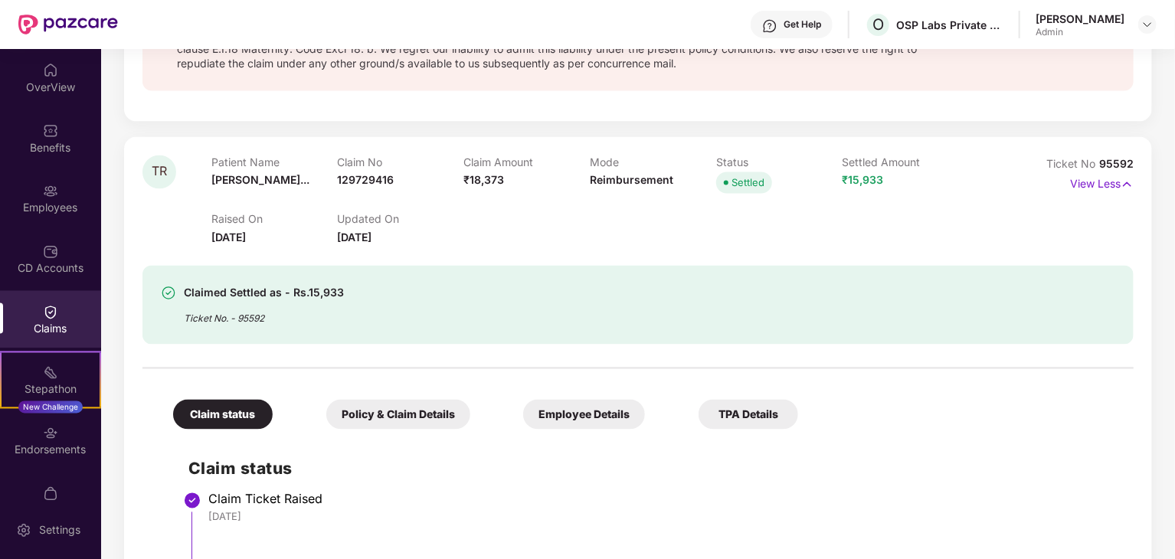
scroll to position [1498, 0]
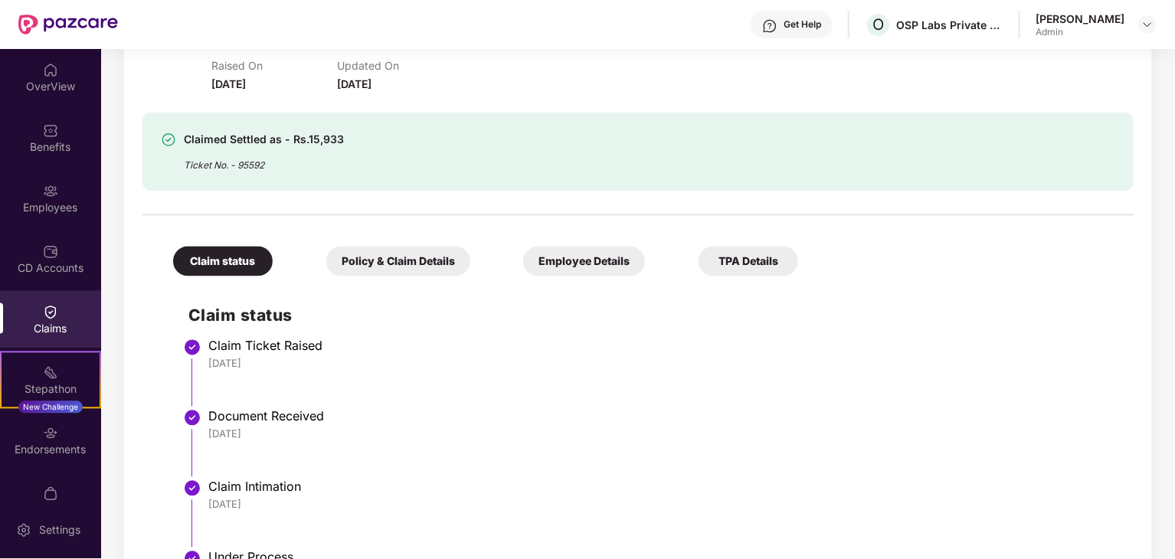
click at [393, 266] on div "Policy & Claim Details" at bounding box center [398, 262] width 144 height 30
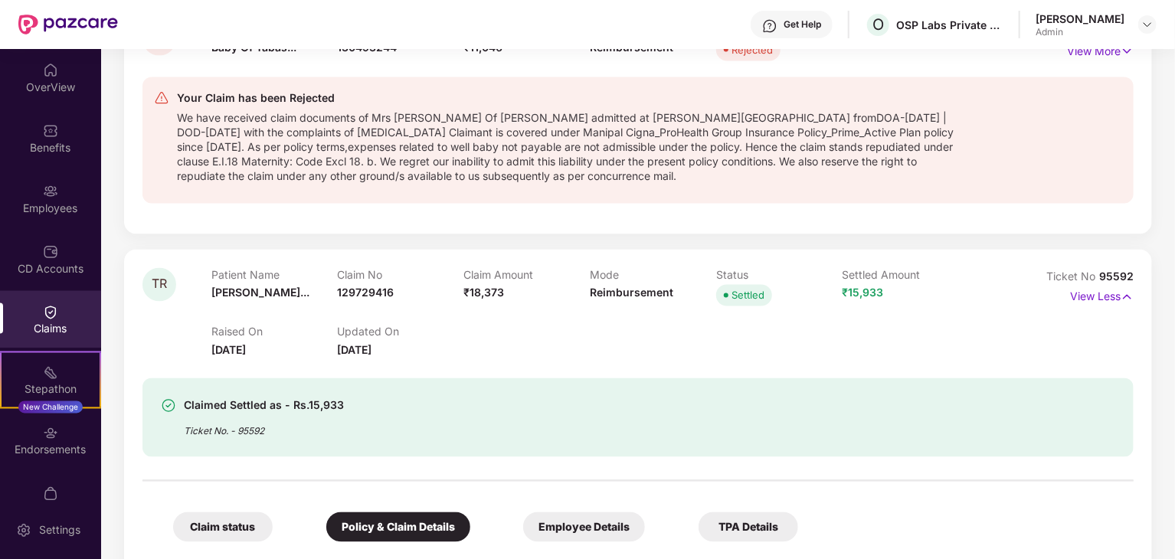
scroll to position [1191, 0]
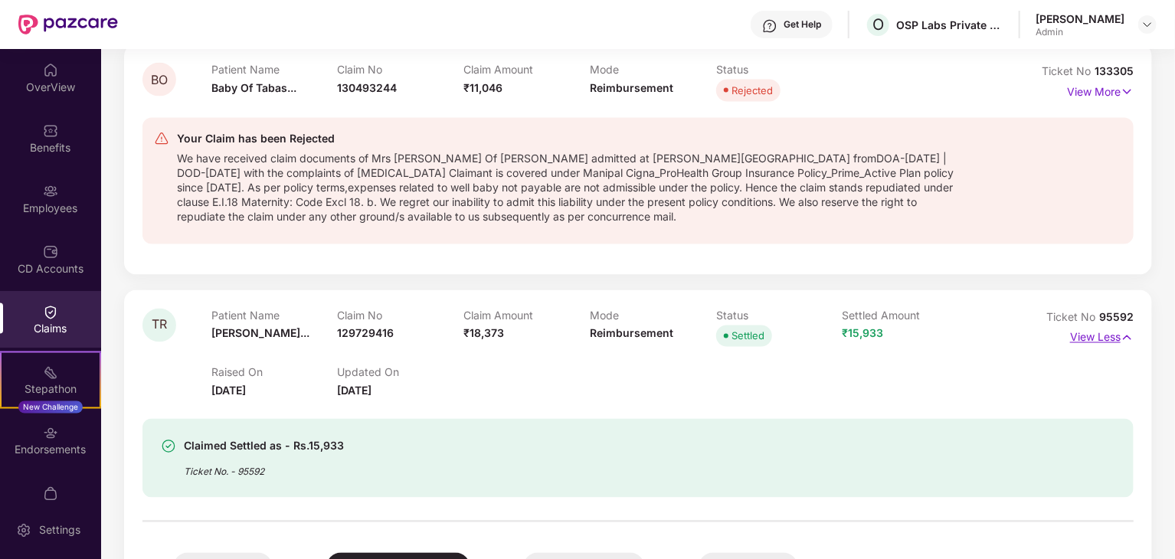
click at [1092, 336] on p "View Less" at bounding box center [1102, 336] width 64 height 21
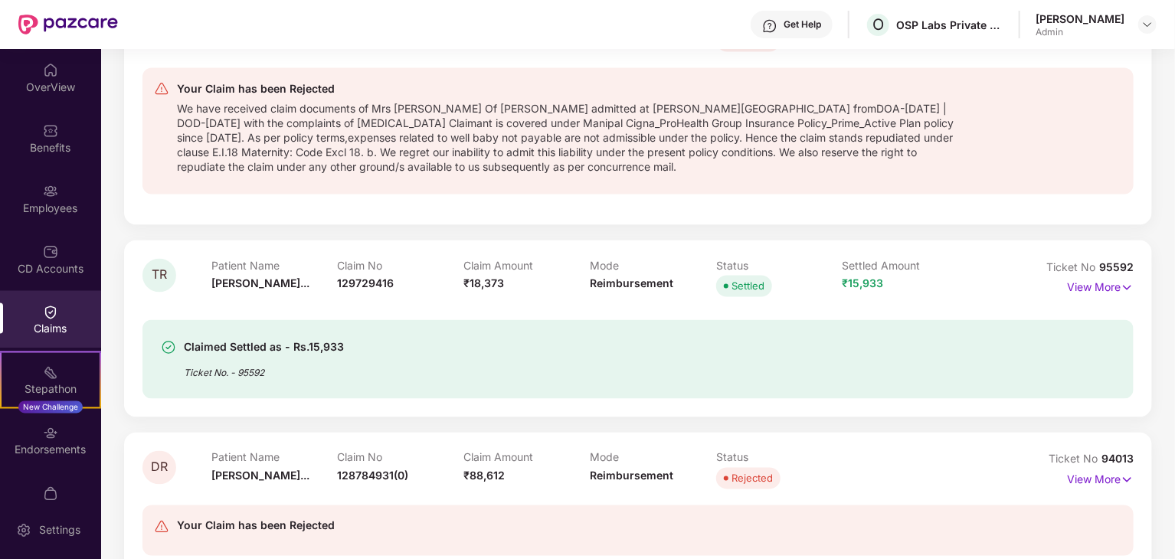
scroll to position [1284, 0]
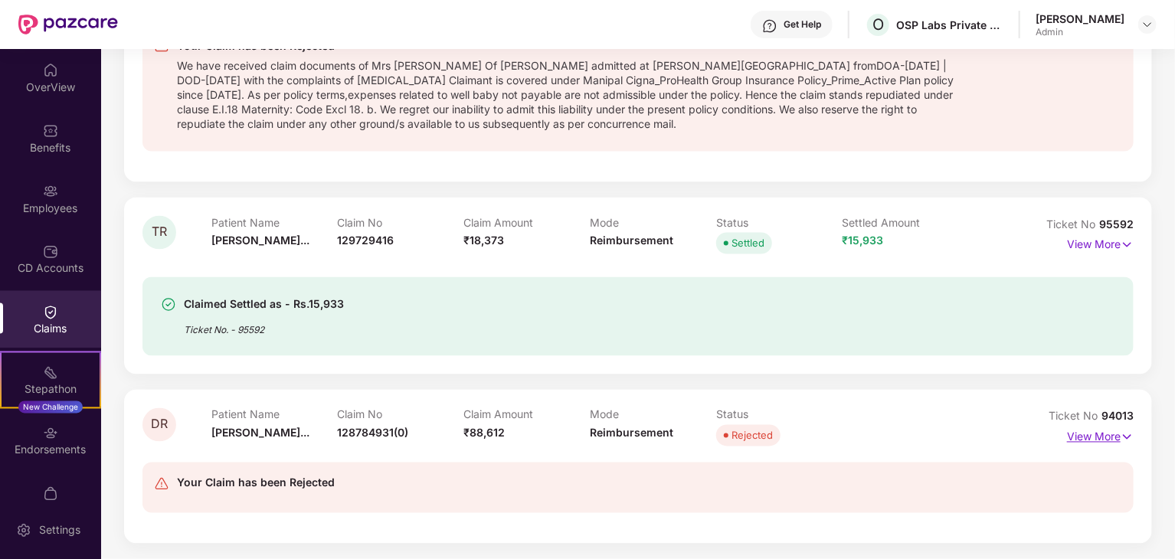
click at [1106, 436] on p "View More" at bounding box center [1100, 435] width 67 height 21
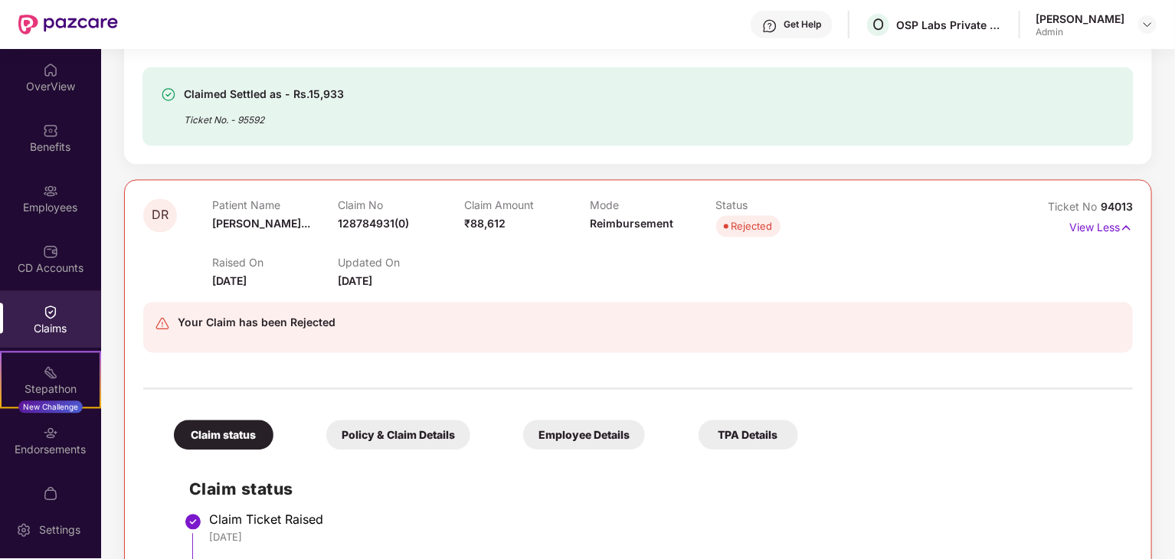
scroll to position [1492, 0]
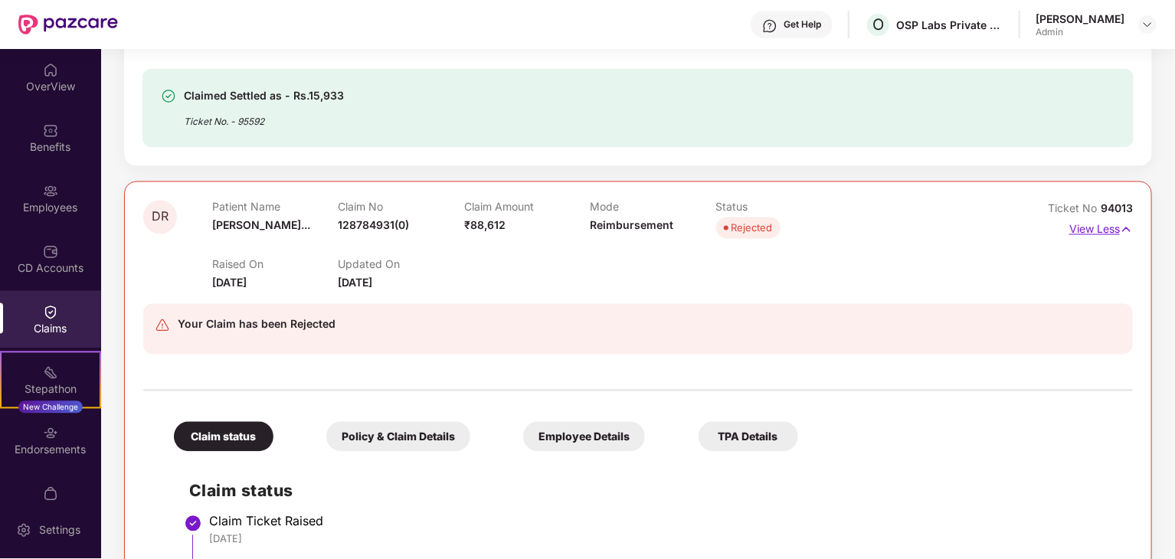
click at [1082, 224] on p "View Less" at bounding box center [1102, 228] width 64 height 21
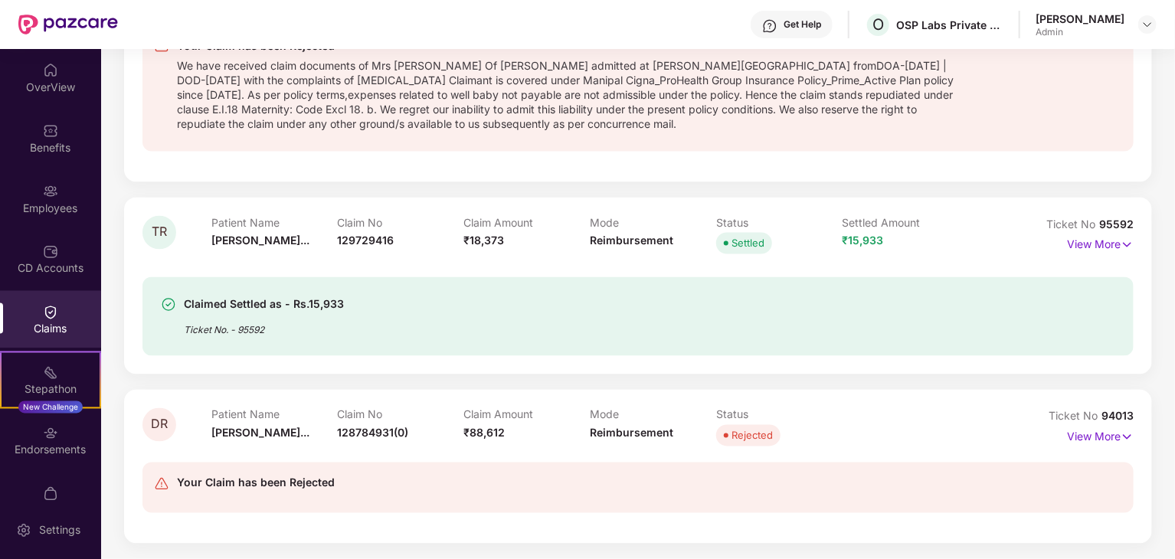
scroll to position [978, 0]
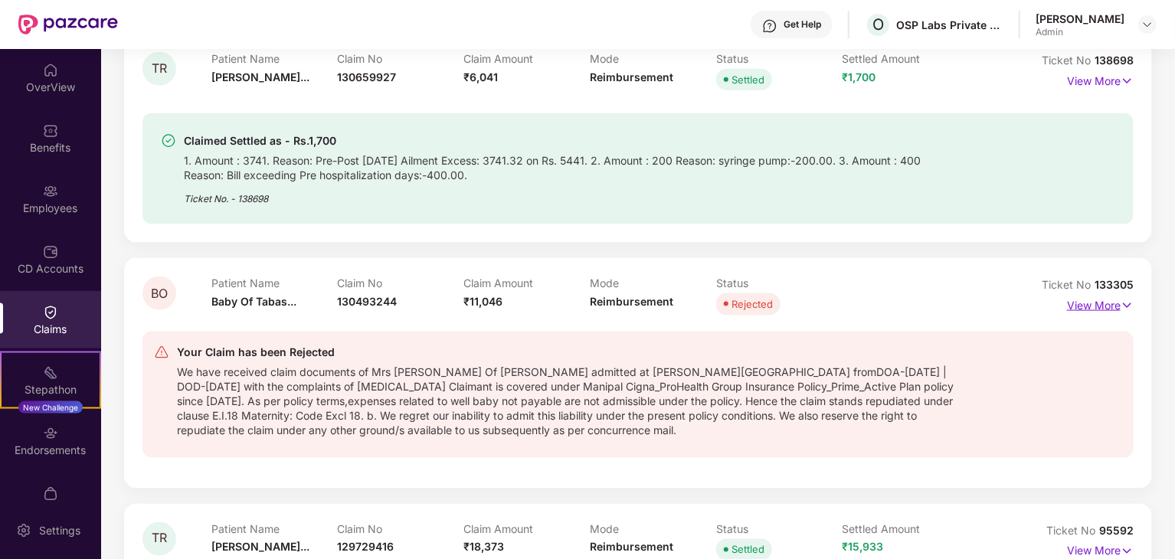
click at [1101, 293] on p "View More" at bounding box center [1100, 303] width 67 height 21
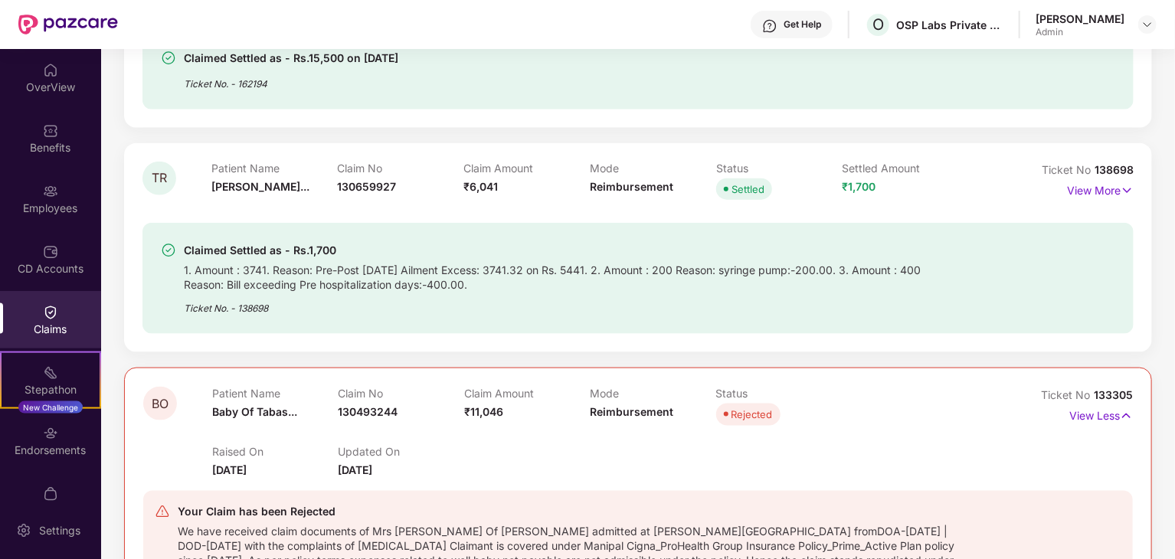
scroll to position [1054, 0]
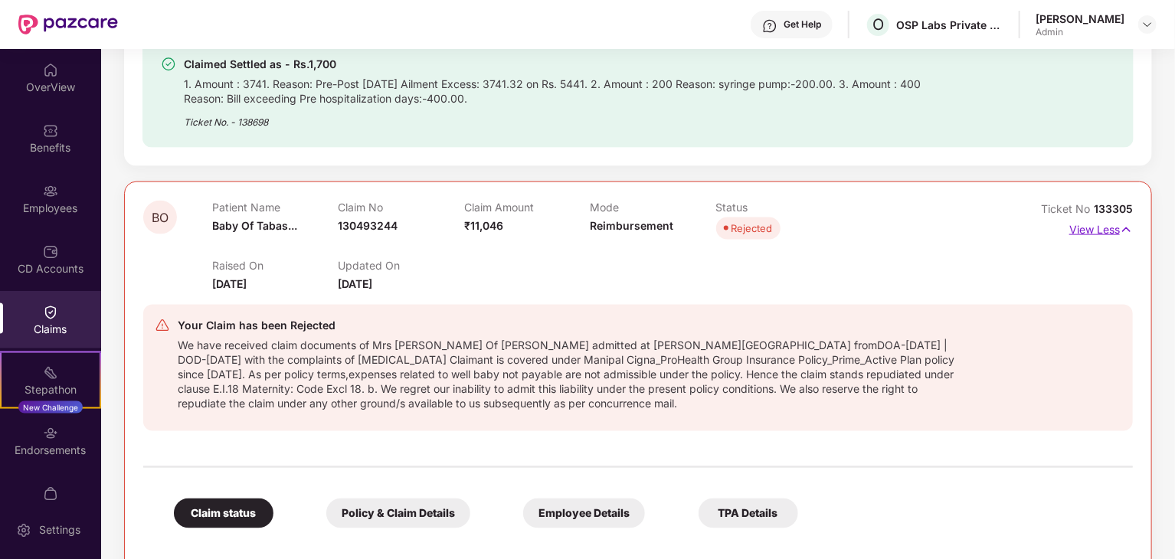
click at [1116, 218] on p "View Less" at bounding box center [1102, 228] width 64 height 21
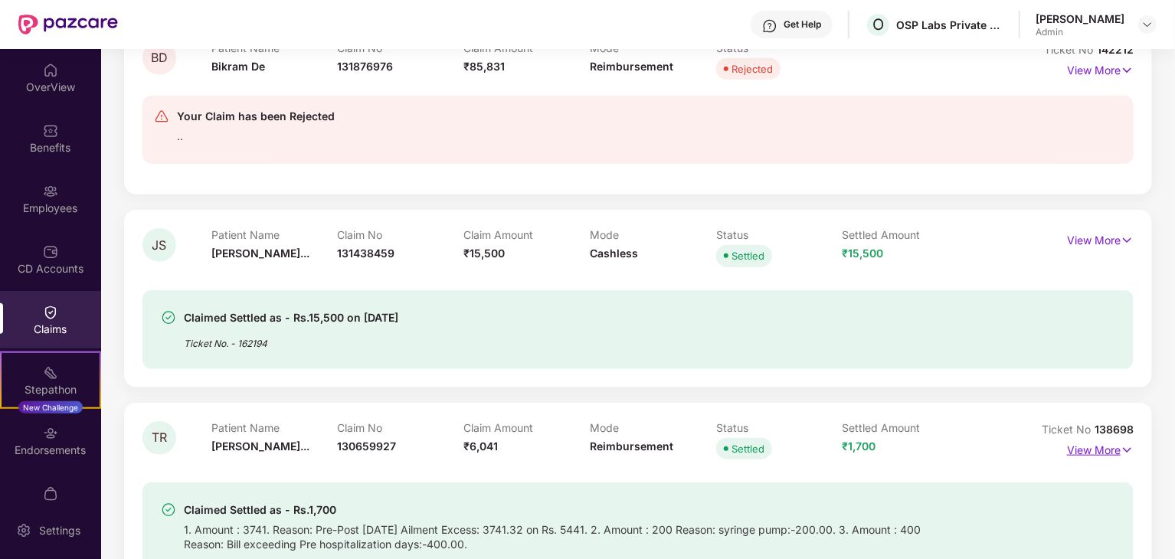
scroll to position [595, 0]
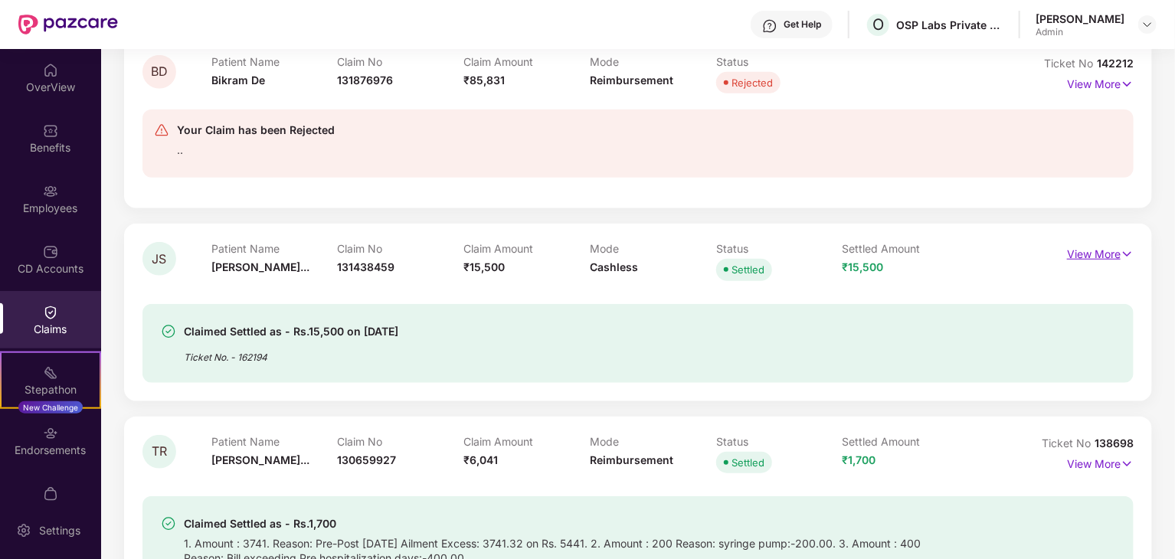
click at [1070, 242] on p "View More" at bounding box center [1100, 252] width 67 height 21
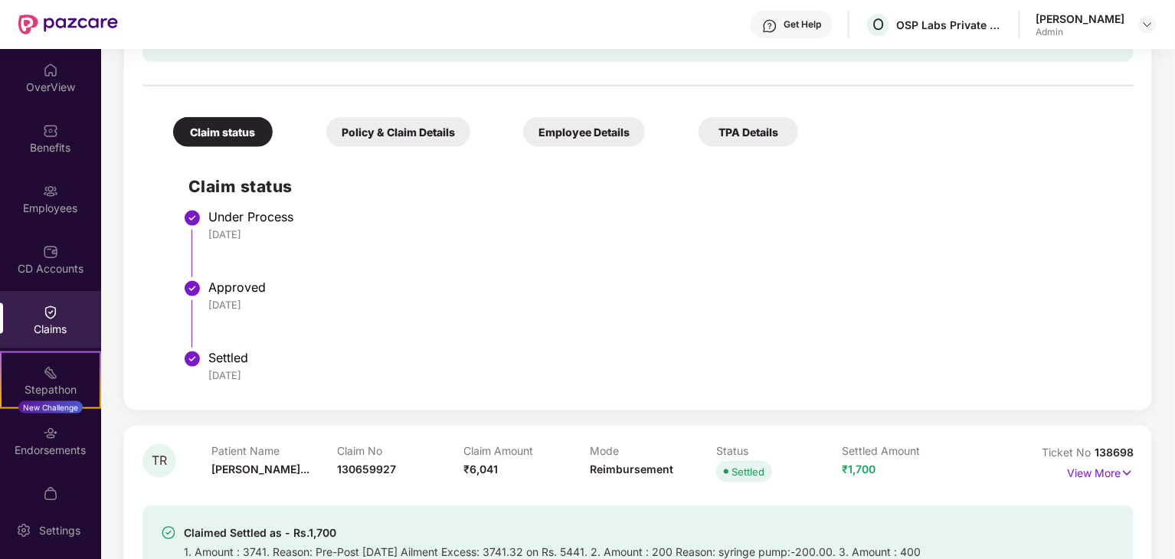
scroll to position [824, 0]
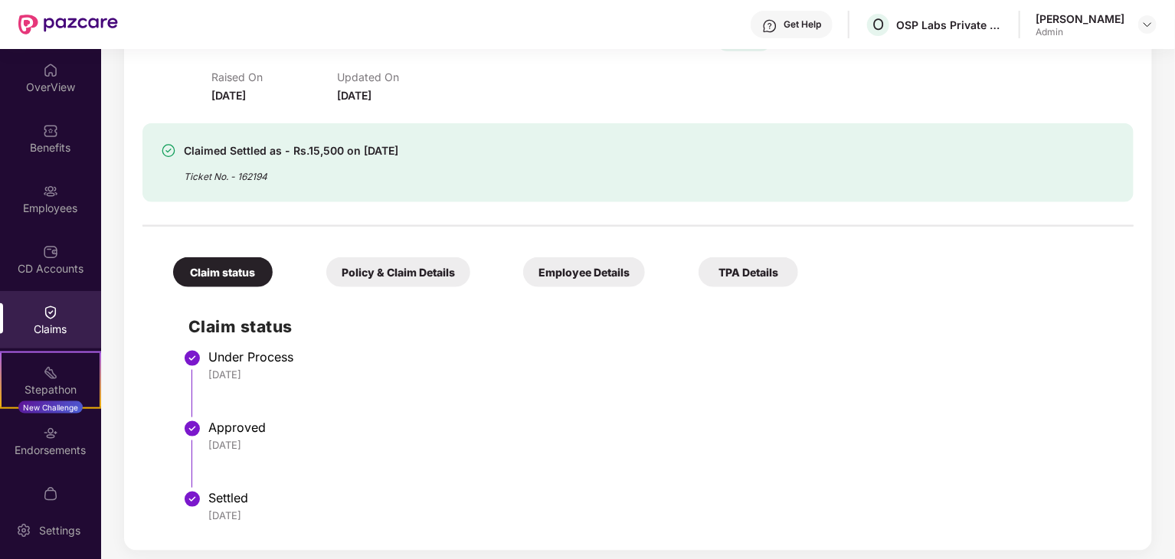
click at [408, 258] on div "Policy & Claim Details" at bounding box center [398, 272] width 144 height 30
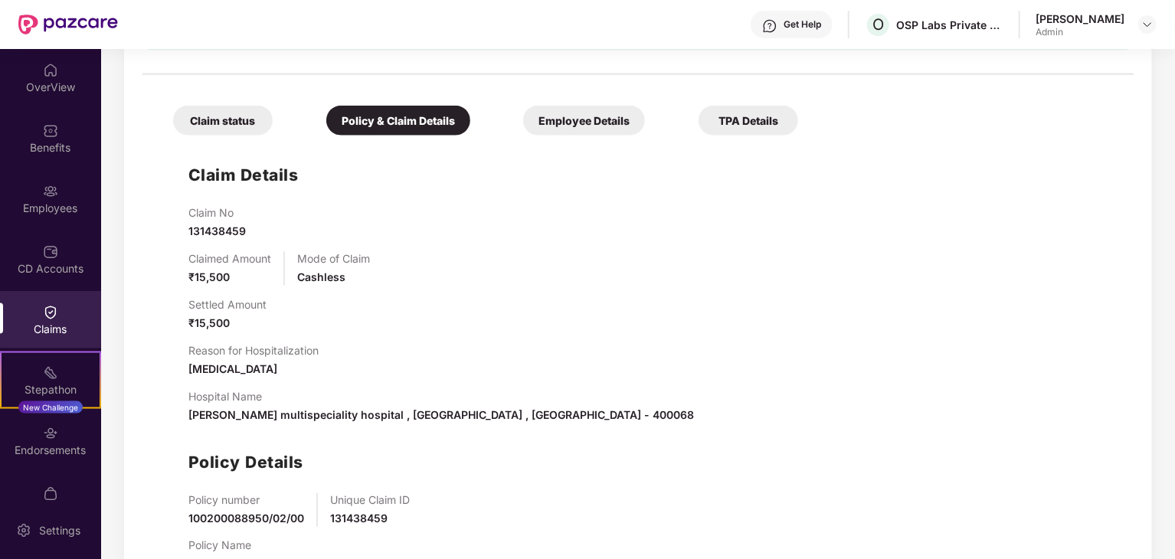
scroll to position [978, 0]
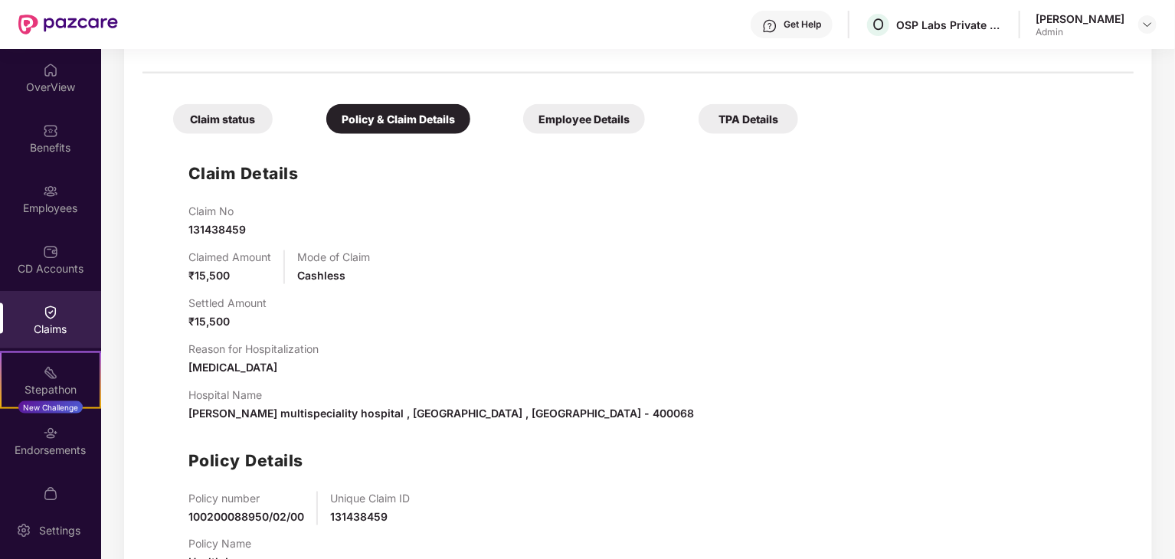
drag, startPoint x: 188, startPoint y: 352, endPoint x: 354, endPoint y: 352, distance: 166.3
click at [354, 352] on div "Reason for Hospitalization [MEDICAL_DATA]" at bounding box center [653, 359] width 930 height 34
copy span "[MEDICAL_DATA]"
